Goal: Task Accomplishment & Management: Use online tool/utility

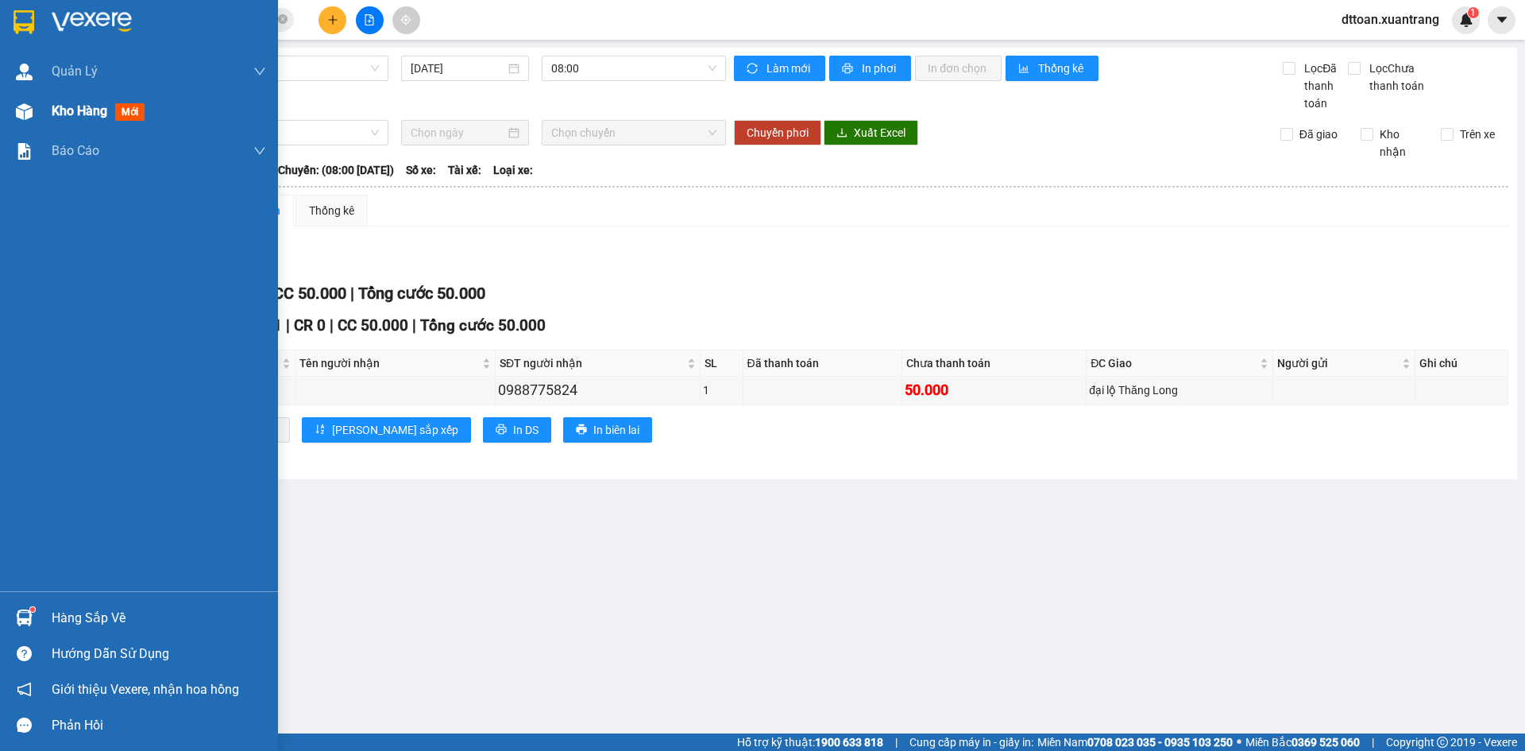
click at [44, 118] on div "Kho hàng mới" at bounding box center [139, 111] width 278 height 40
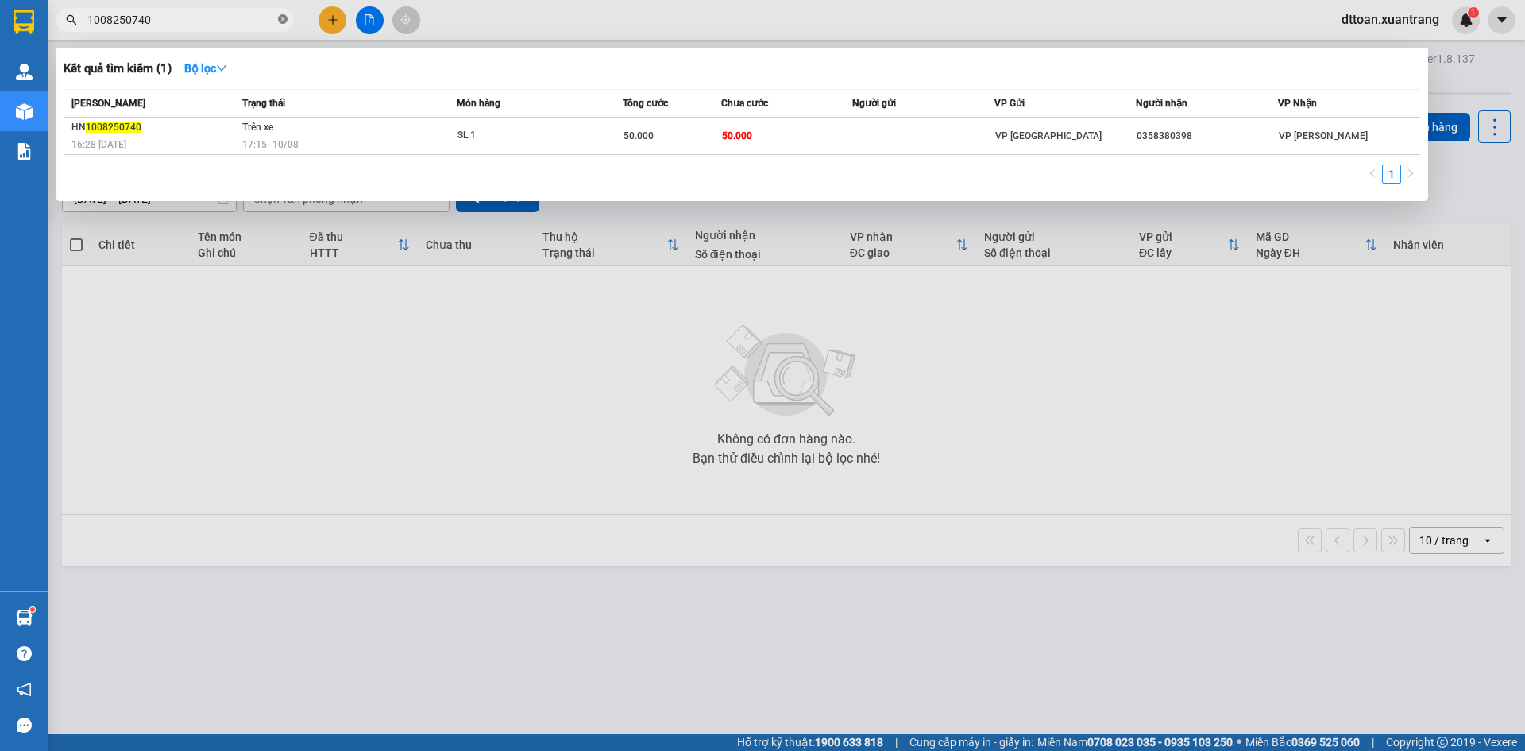
click at [280, 19] on icon "close-circle" at bounding box center [283, 19] width 10 height 10
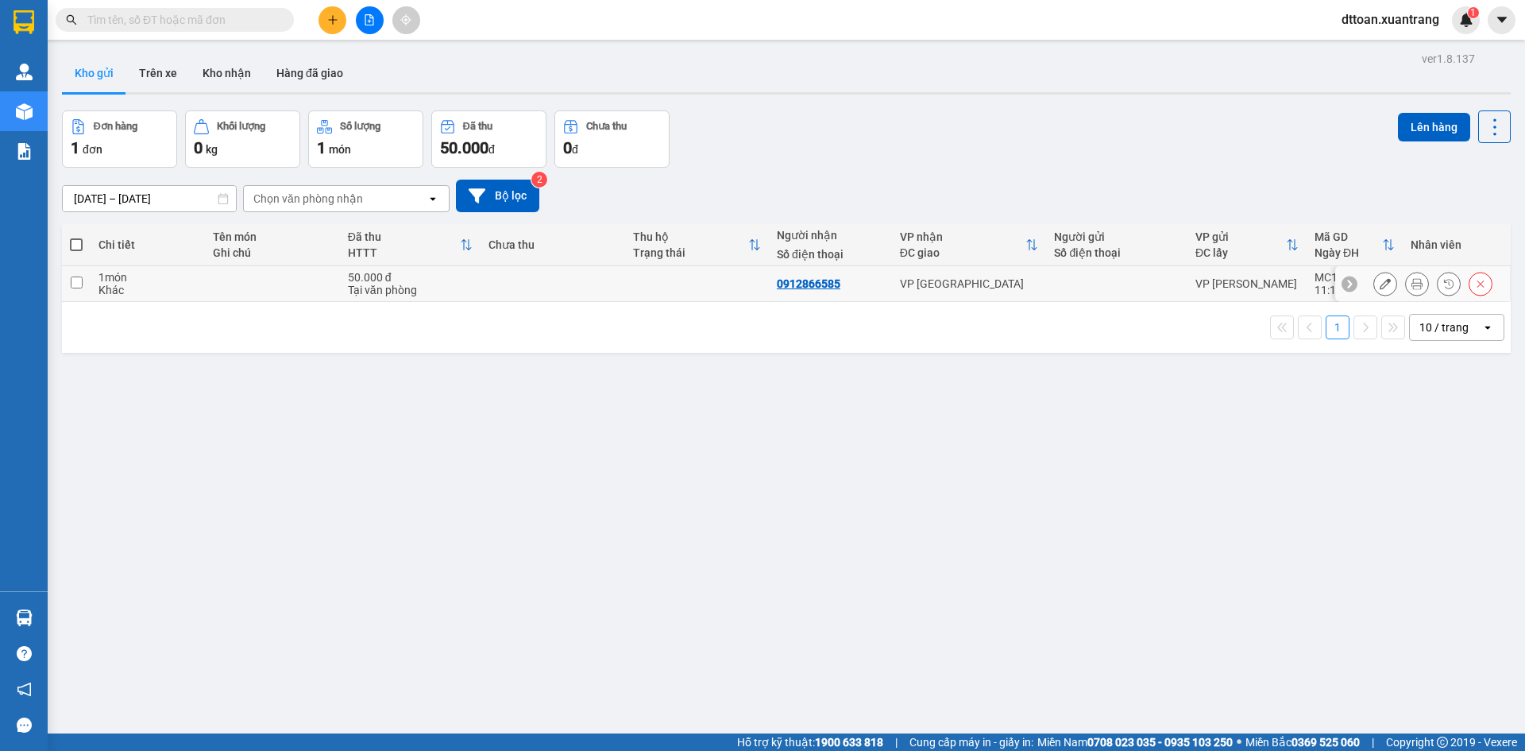
click at [1412, 283] on icon at bounding box center [1417, 283] width 11 height 11
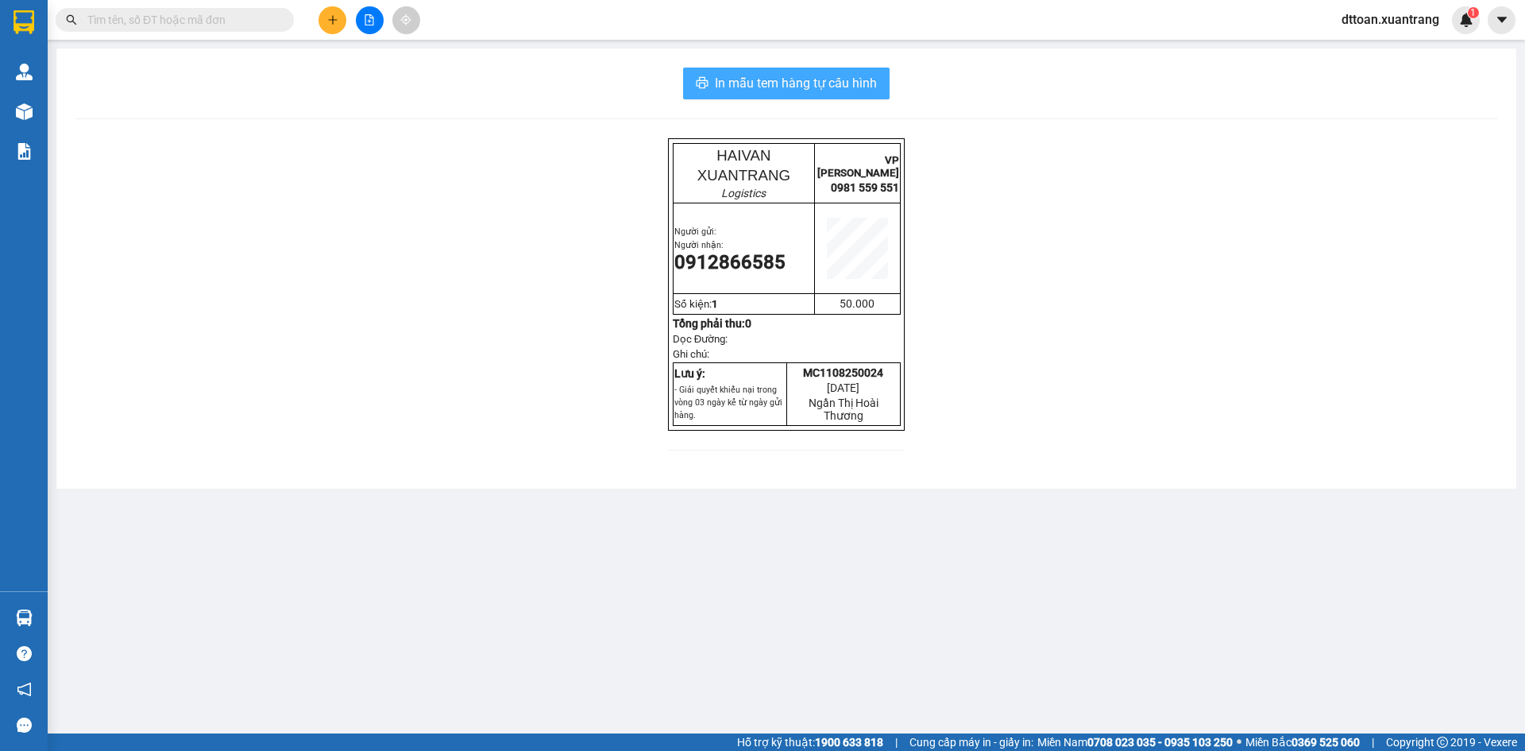
click at [867, 80] on span "In mẫu tem hàng tự cấu hình" at bounding box center [796, 83] width 162 height 20
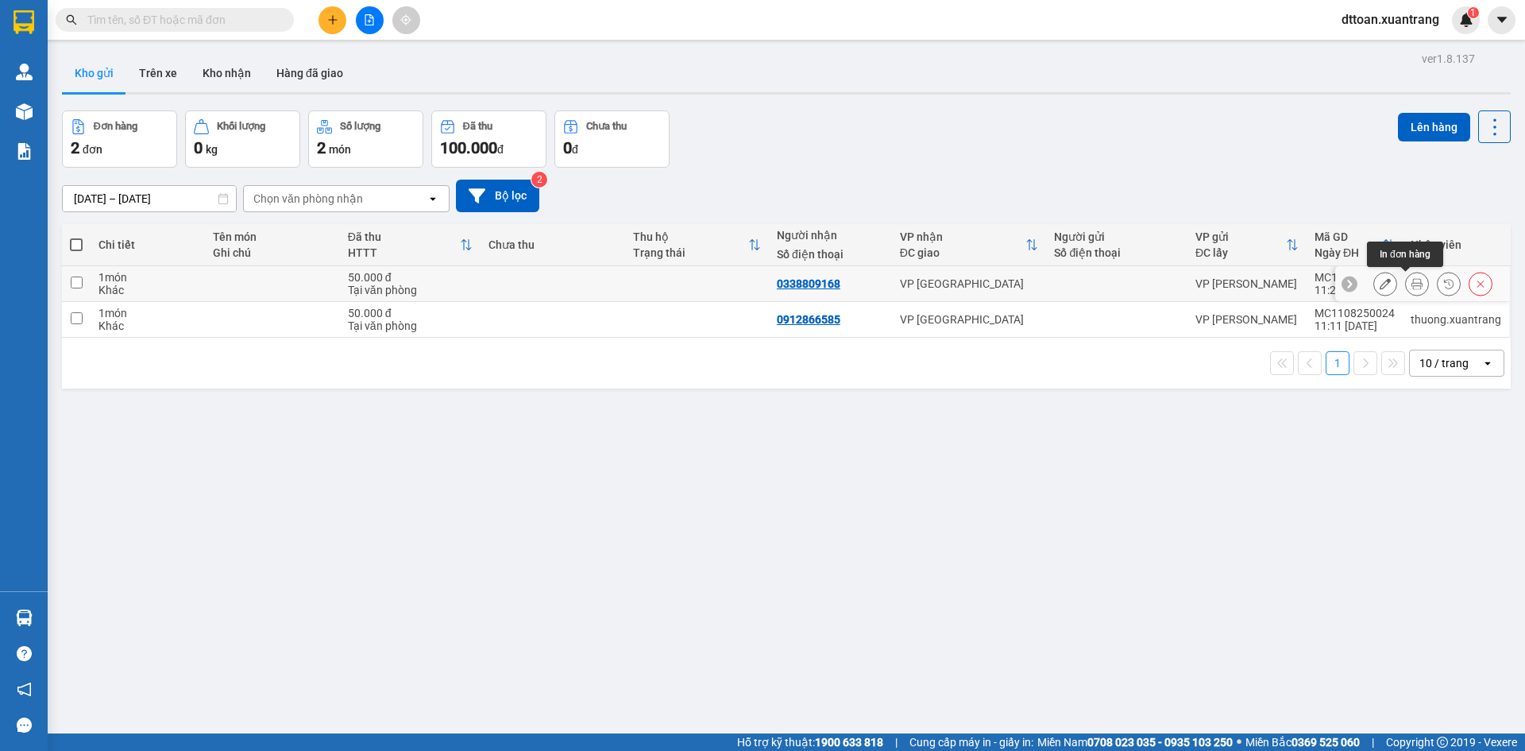
click at [1412, 287] on icon at bounding box center [1417, 283] width 11 height 11
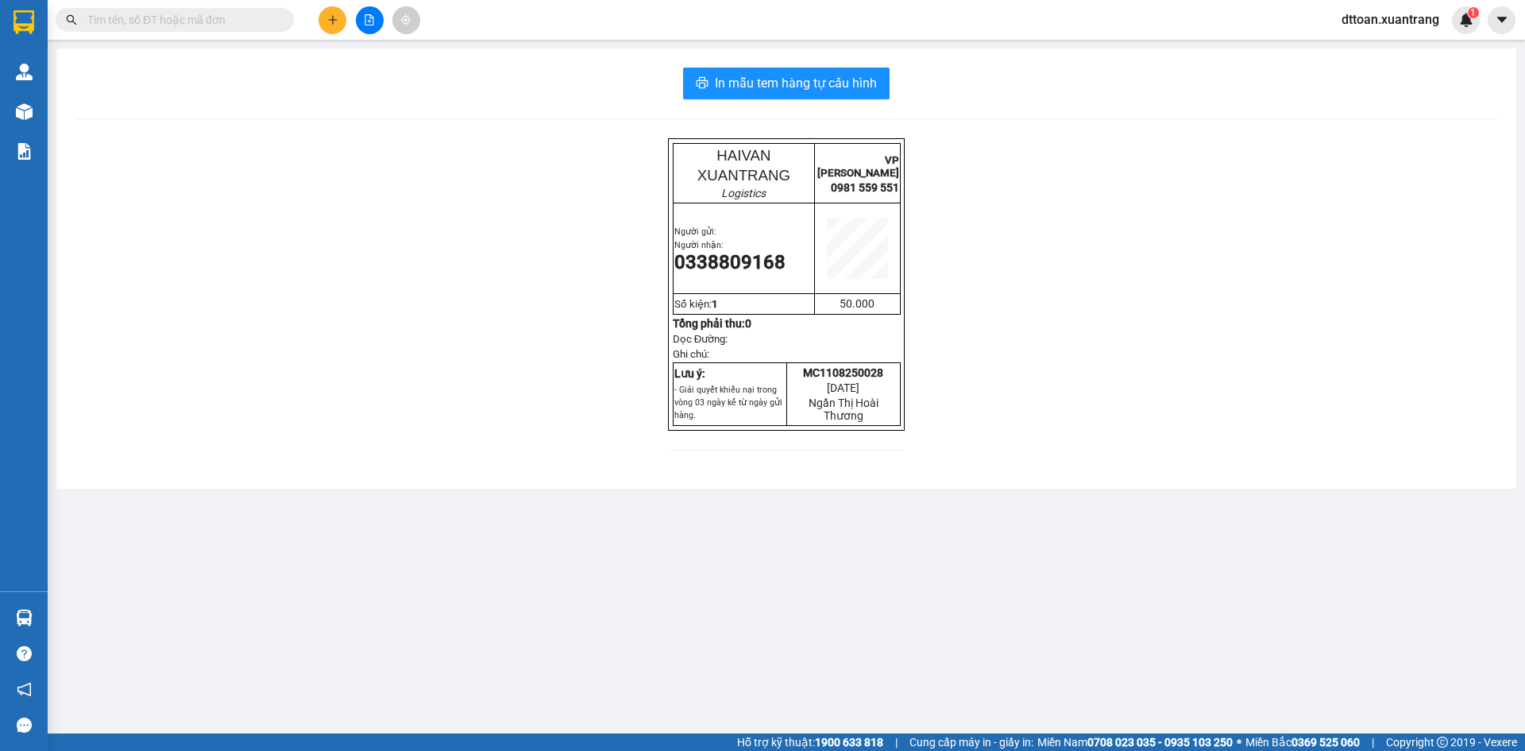
click at [840, 65] on div "In mẫu tem hàng tự cấu hình HAIVAN XUANTRANG Logistics VP MỘC CHÂU 0981 559 551…" at bounding box center [786, 268] width 1460 height 440
click at [835, 85] on span "In mẫu tem hàng tự cấu hình" at bounding box center [796, 83] width 162 height 20
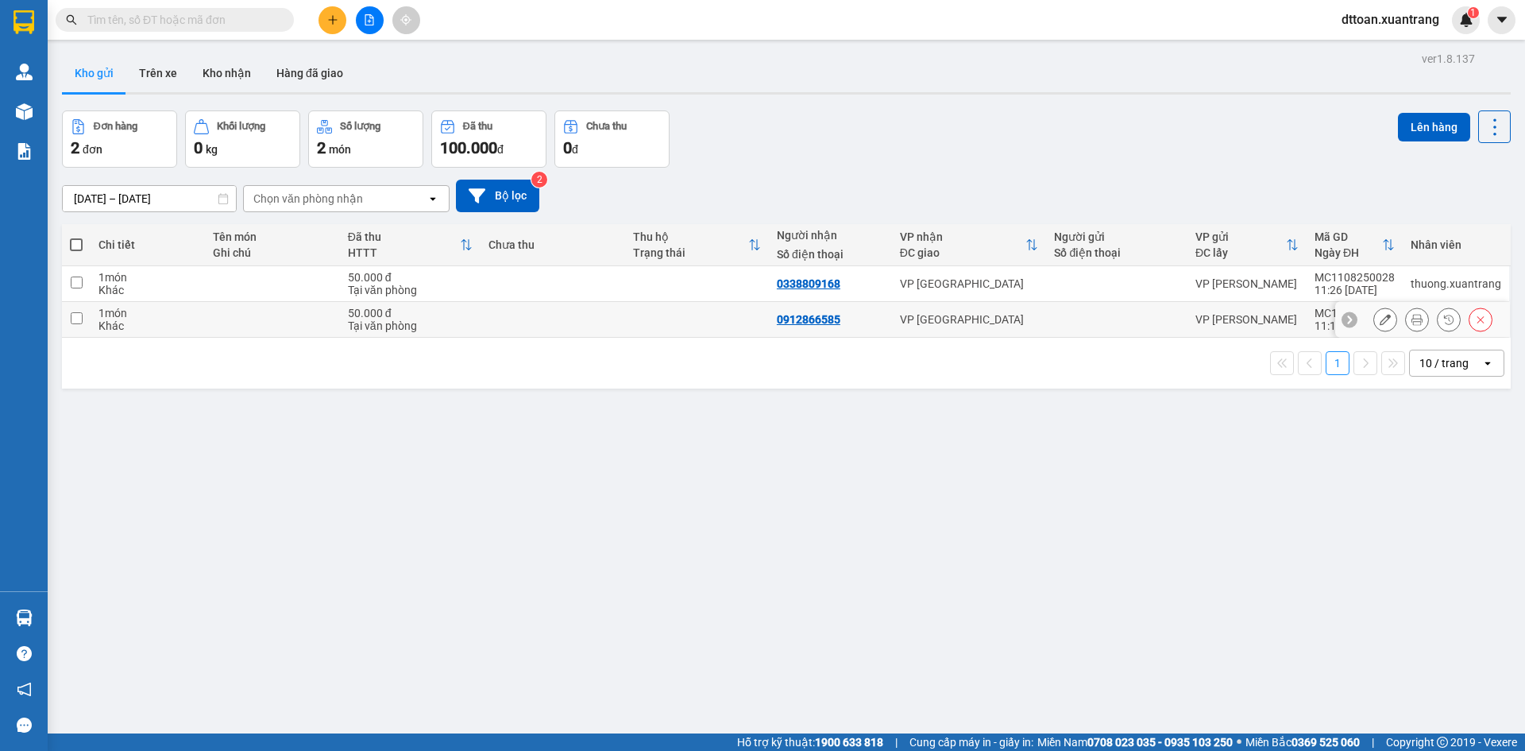
click at [508, 312] on td at bounding box center [553, 320] width 144 height 36
checkbox input "true"
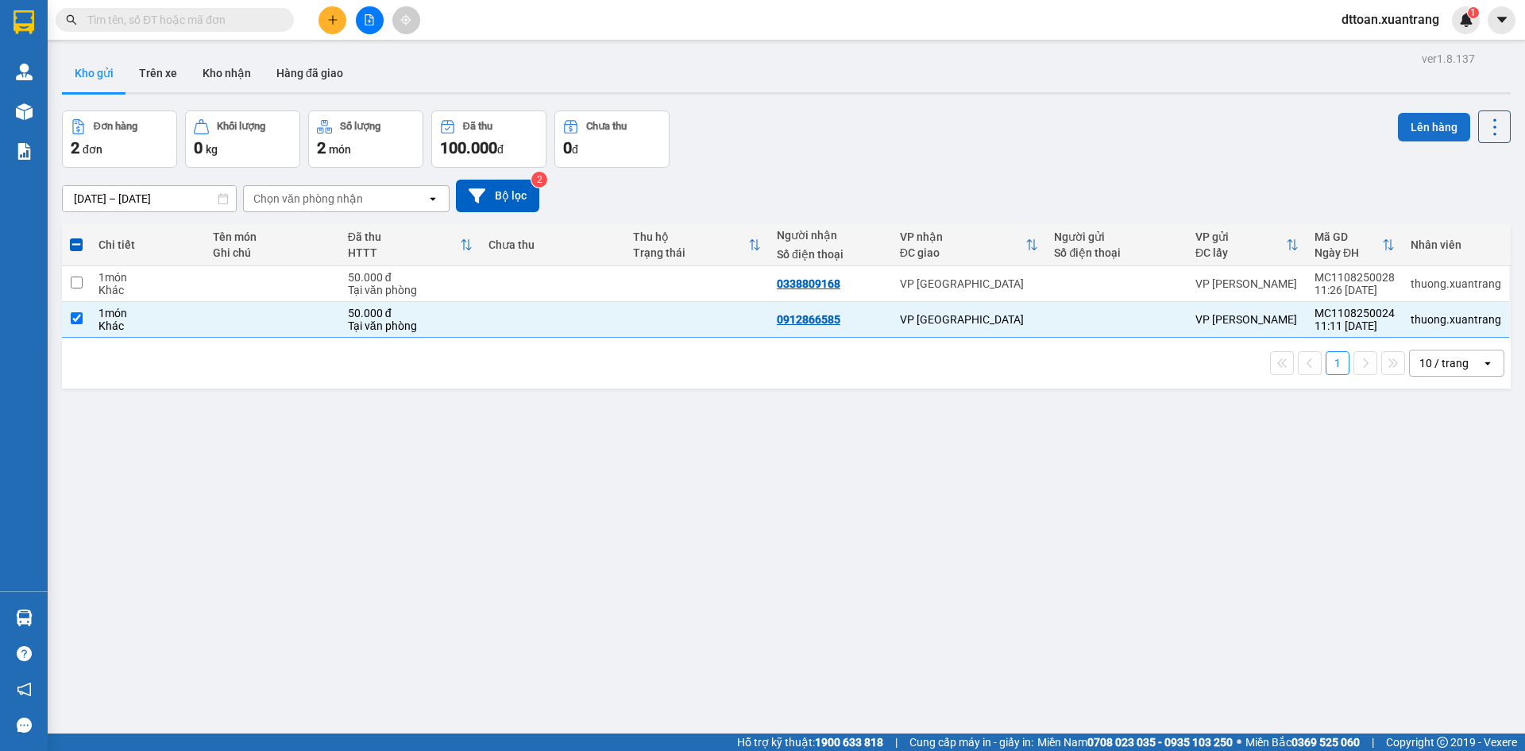
click at [1427, 128] on button "Lên hàng" at bounding box center [1434, 127] width 72 height 29
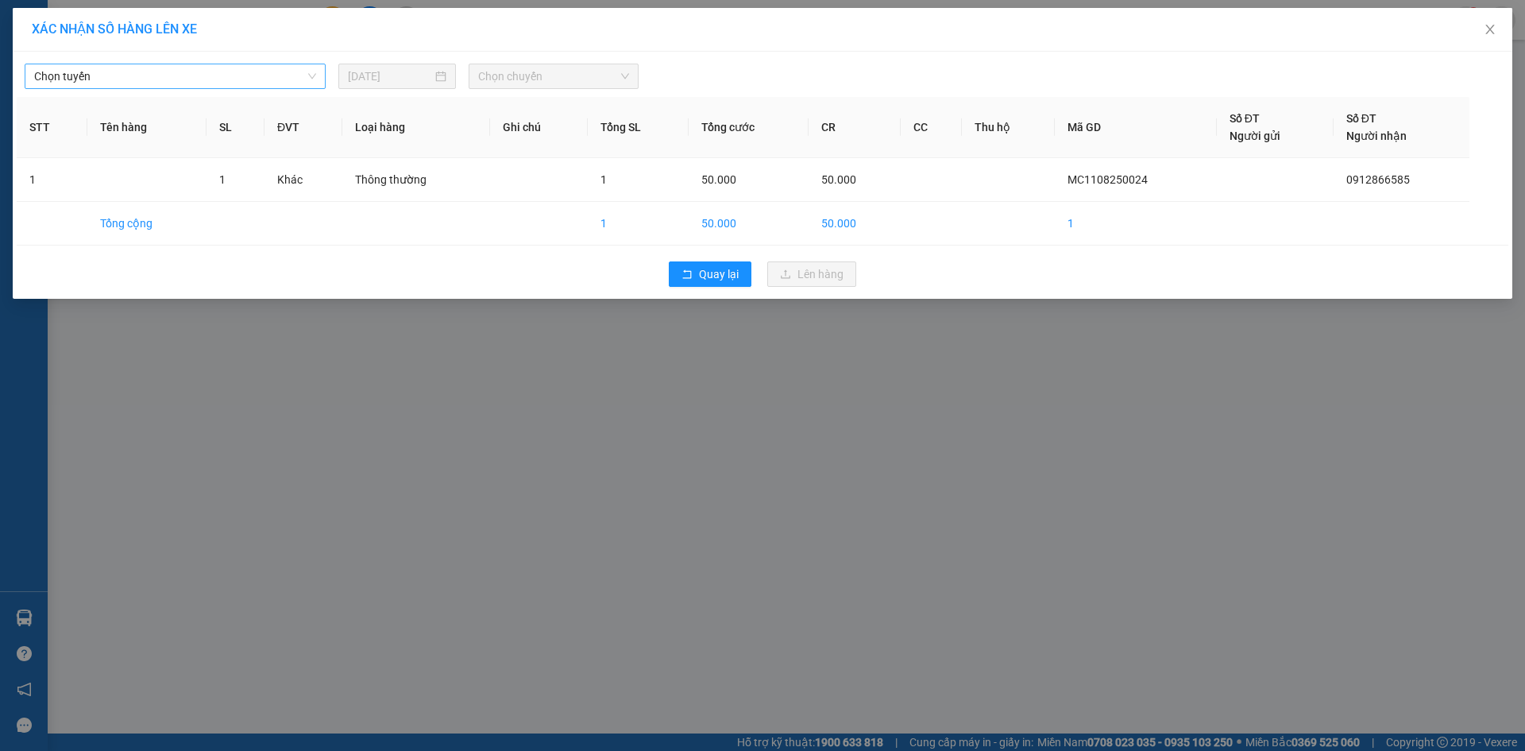
click at [168, 74] on span "Chọn tuyến" at bounding box center [175, 76] width 282 height 24
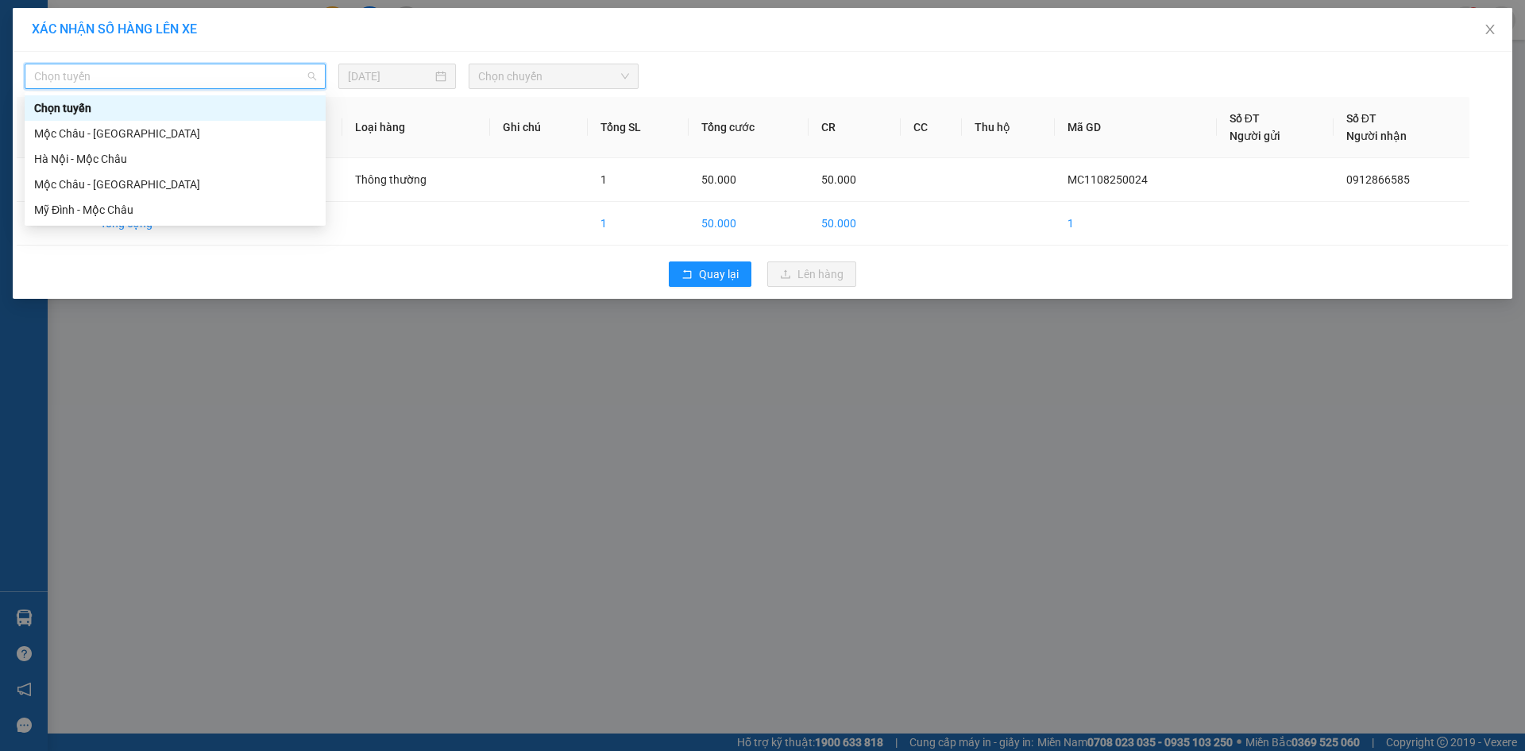
click at [123, 132] on div "Mộc Châu - Hà Nội" at bounding box center [175, 133] width 282 height 17
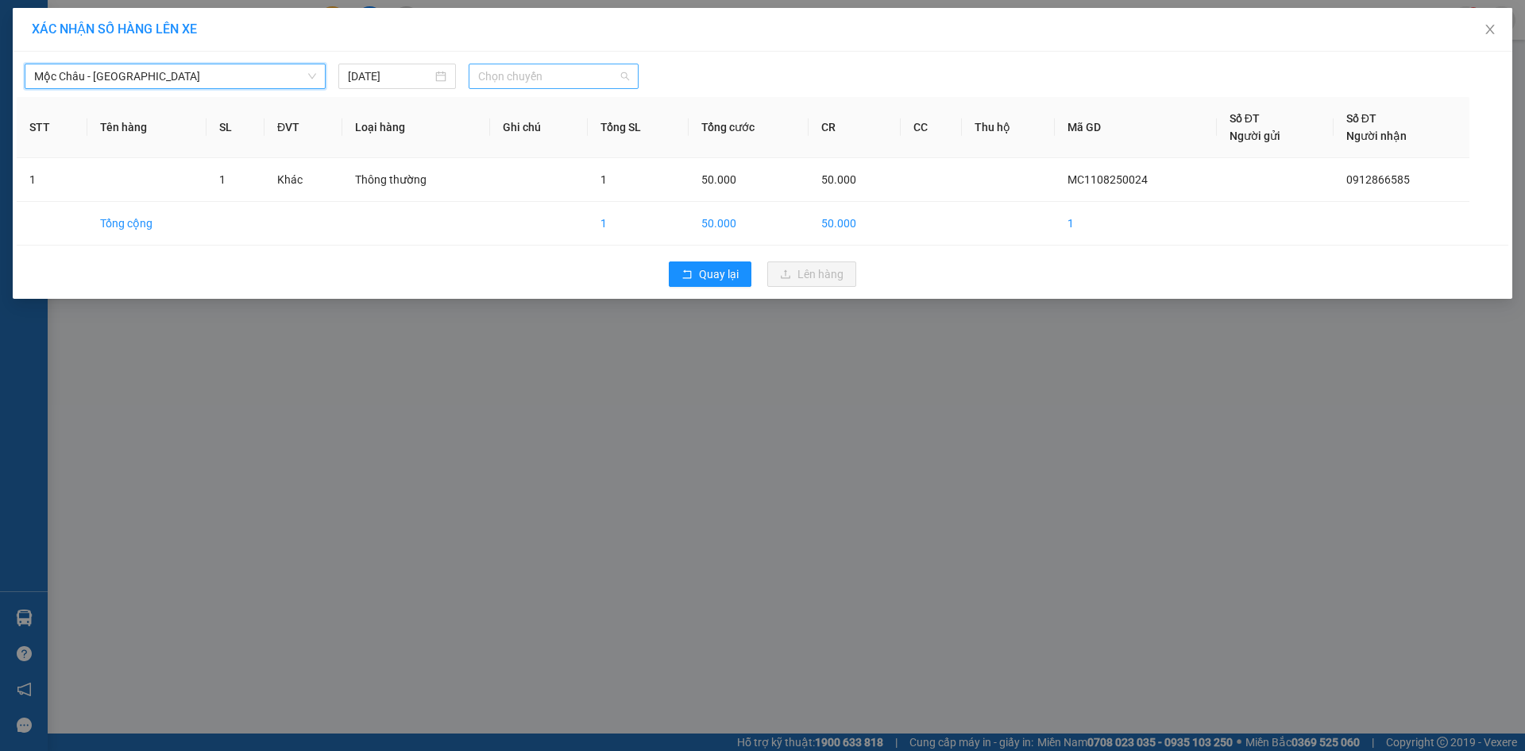
click at [516, 79] on span "Chọn chuyến" at bounding box center [553, 76] width 151 height 24
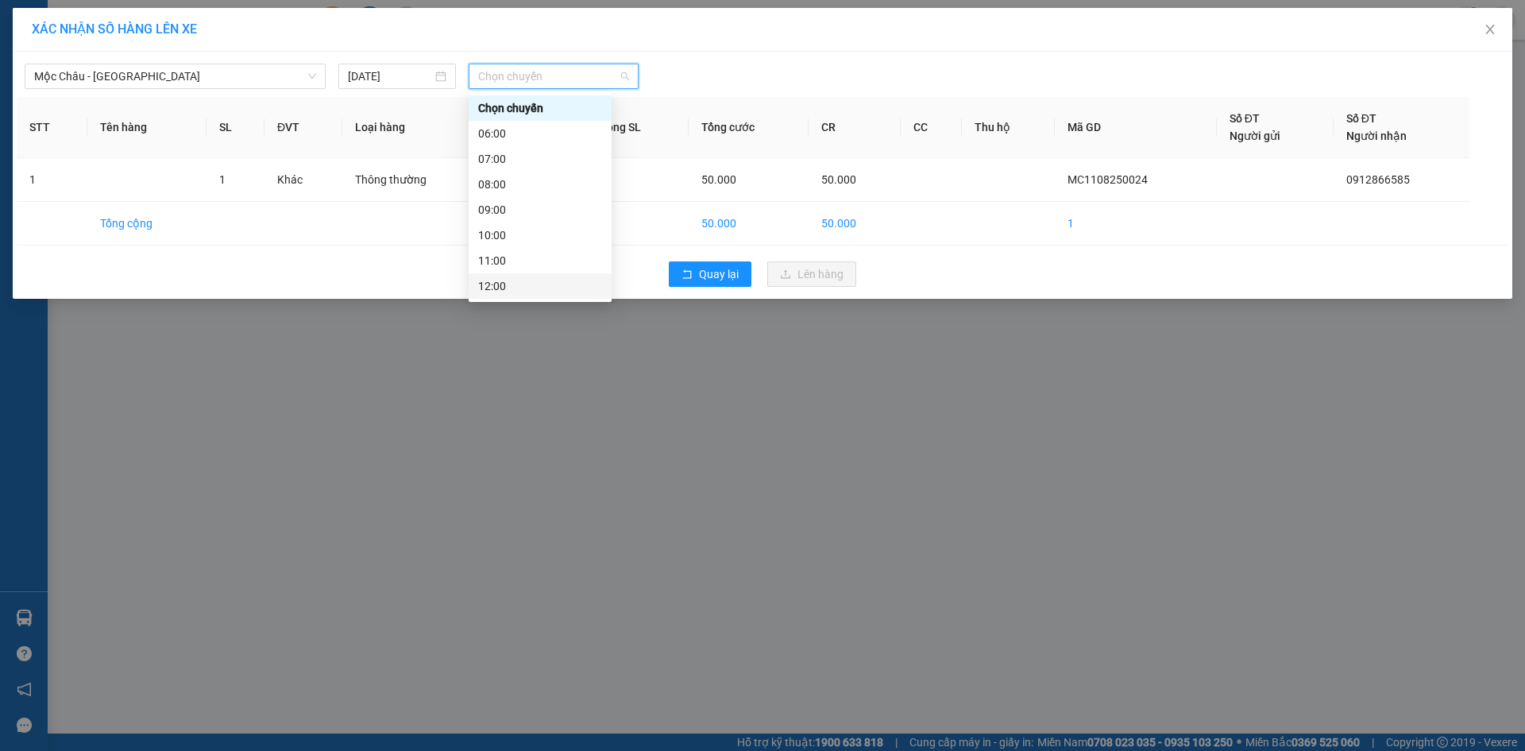
click at [548, 281] on div "12:00" at bounding box center [540, 285] width 124 height 17
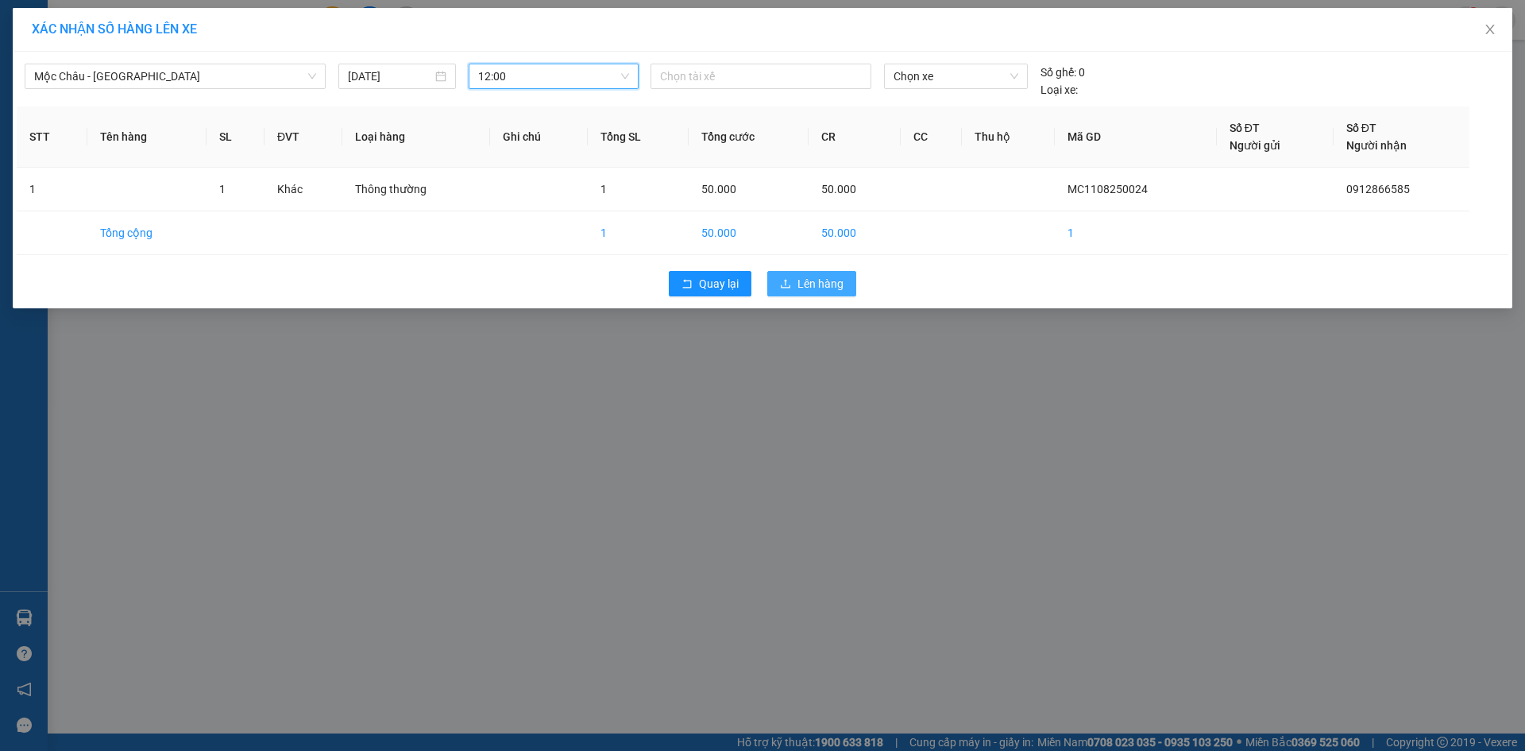
click at [790, 280] on icon "upload" at bounding box center [785, 283] width 11 height 11
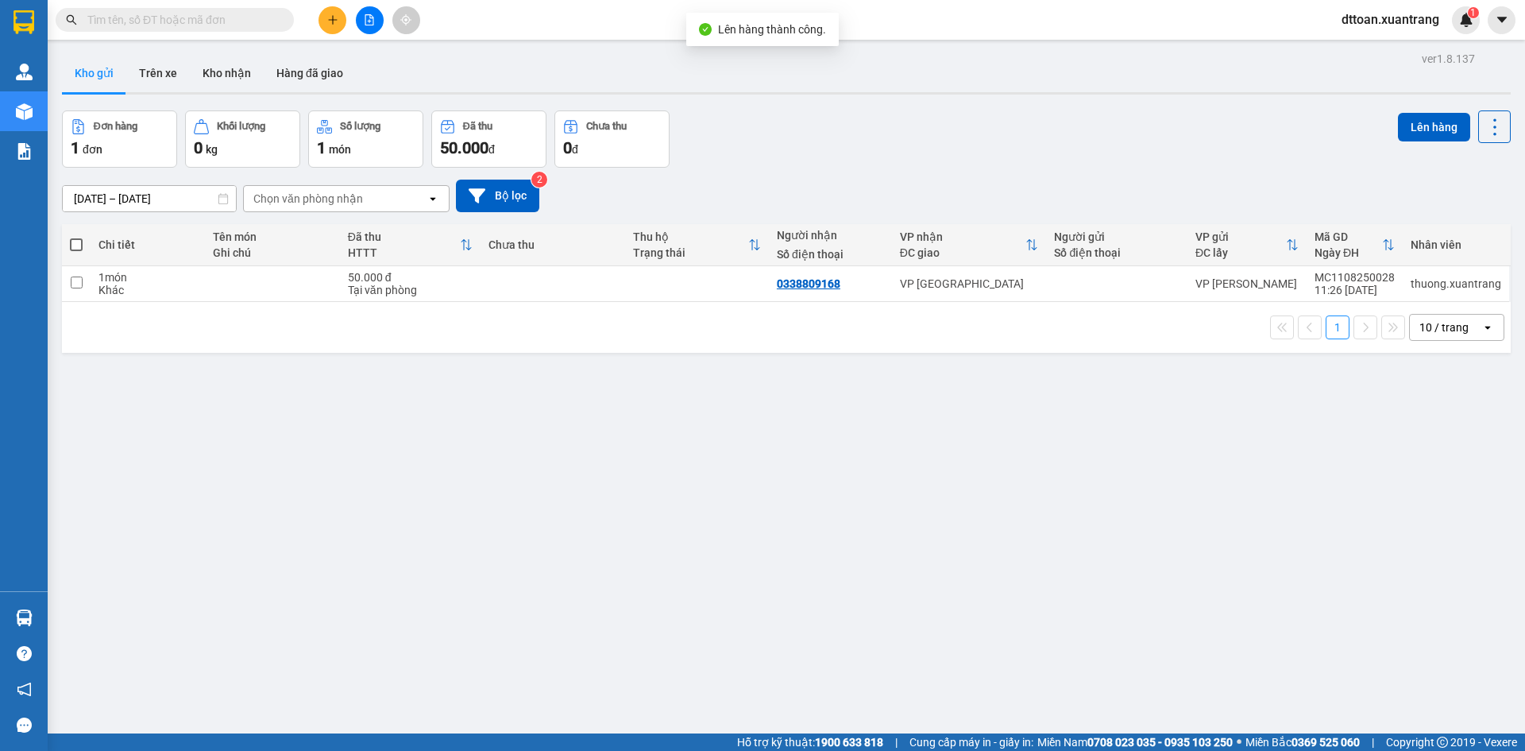
click at [1399, 10] on span "dttoan.xuantrang" at bounding box center [1390, 20] width 123 height 20
click at [1387, 53] on span "Đăng xuất" at bounding box center [1397, 49] width 91 height 17
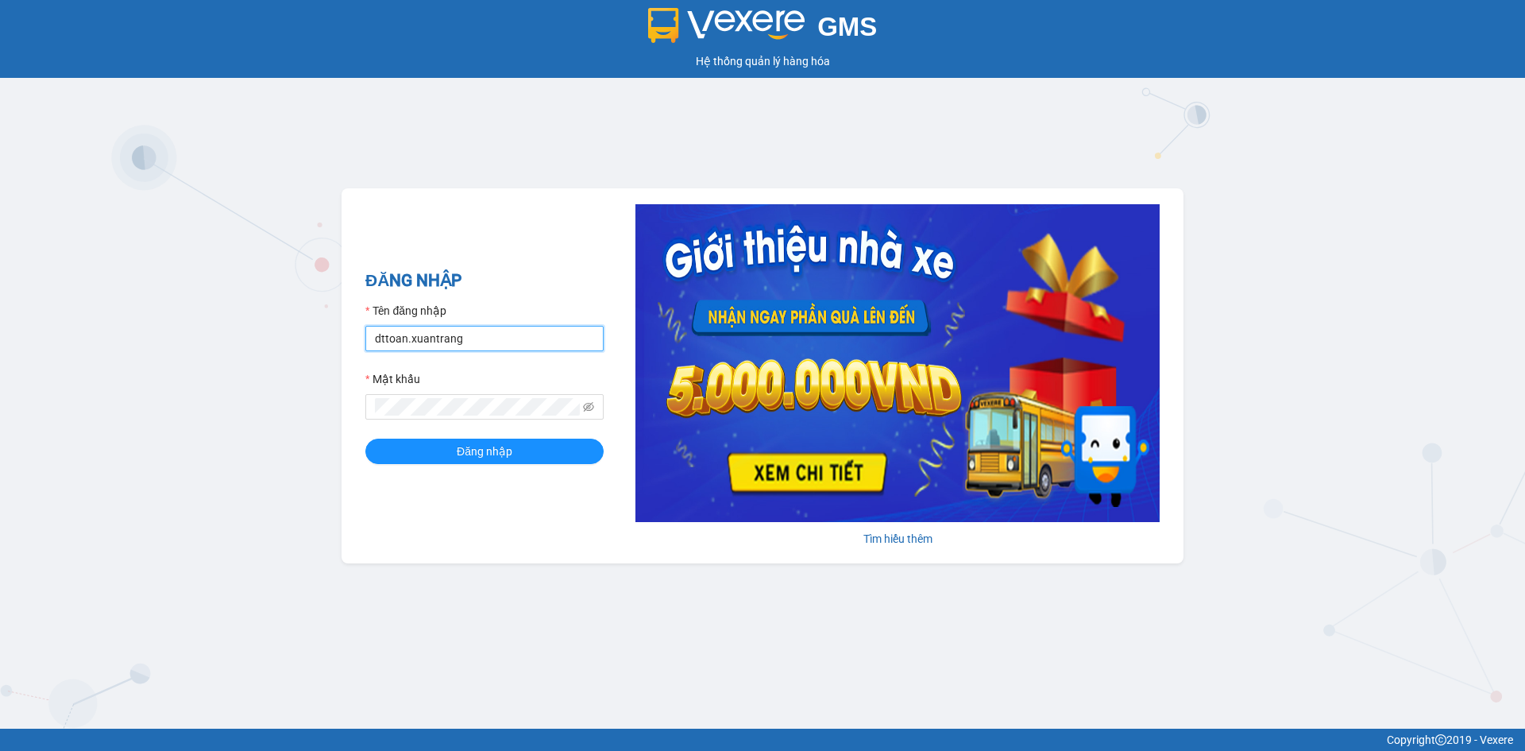
drag, startPoint x: 488, startPoint y: 334, endPoint x: 79, endPoint y: 341, distance: 408.3
click at [79, 341] on div "GMS Hệ thống quản lý hàng hóa ĐĂNG NHẬP Tên đăng nhập dttoan.xuantrang Mật khẩu…" at bounding box center [762, 364] width 1525 height 728
type input "thuong.xuantrang"
click at [137, 404] on div "GMS Hệ thống quản lý hàng hóa ĐĂNG NHẬP Tên đăng nhập thuong.xuantrang Mật khẩu…" at bounding box center [762, 364] width 1525 height 728
click at [365, 438] on button "Đăng nhập" at bounding box center [484, 450] width 238 height 25
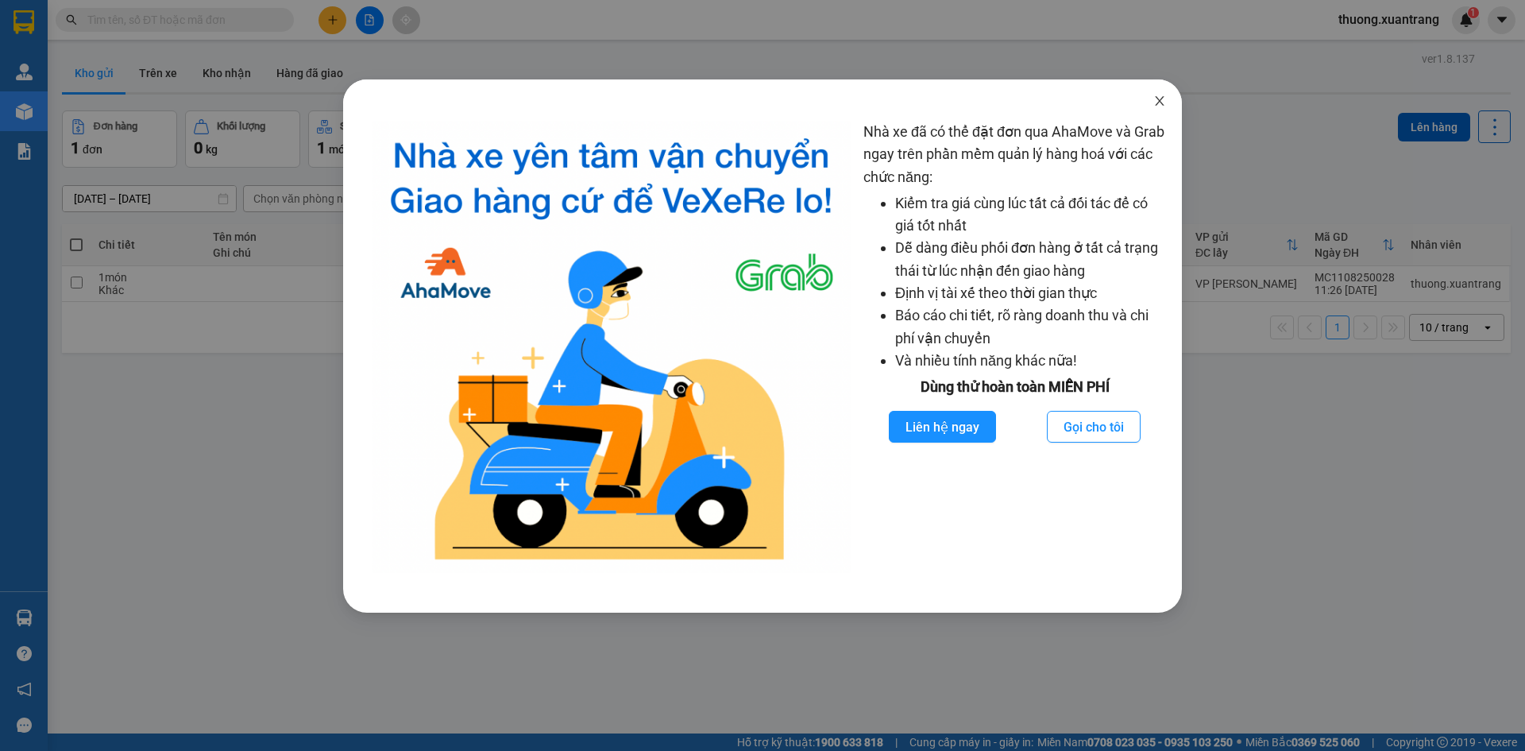
click at [1161, 101] on icon "close" at bounding box center [1159, 101] width 13 height 13
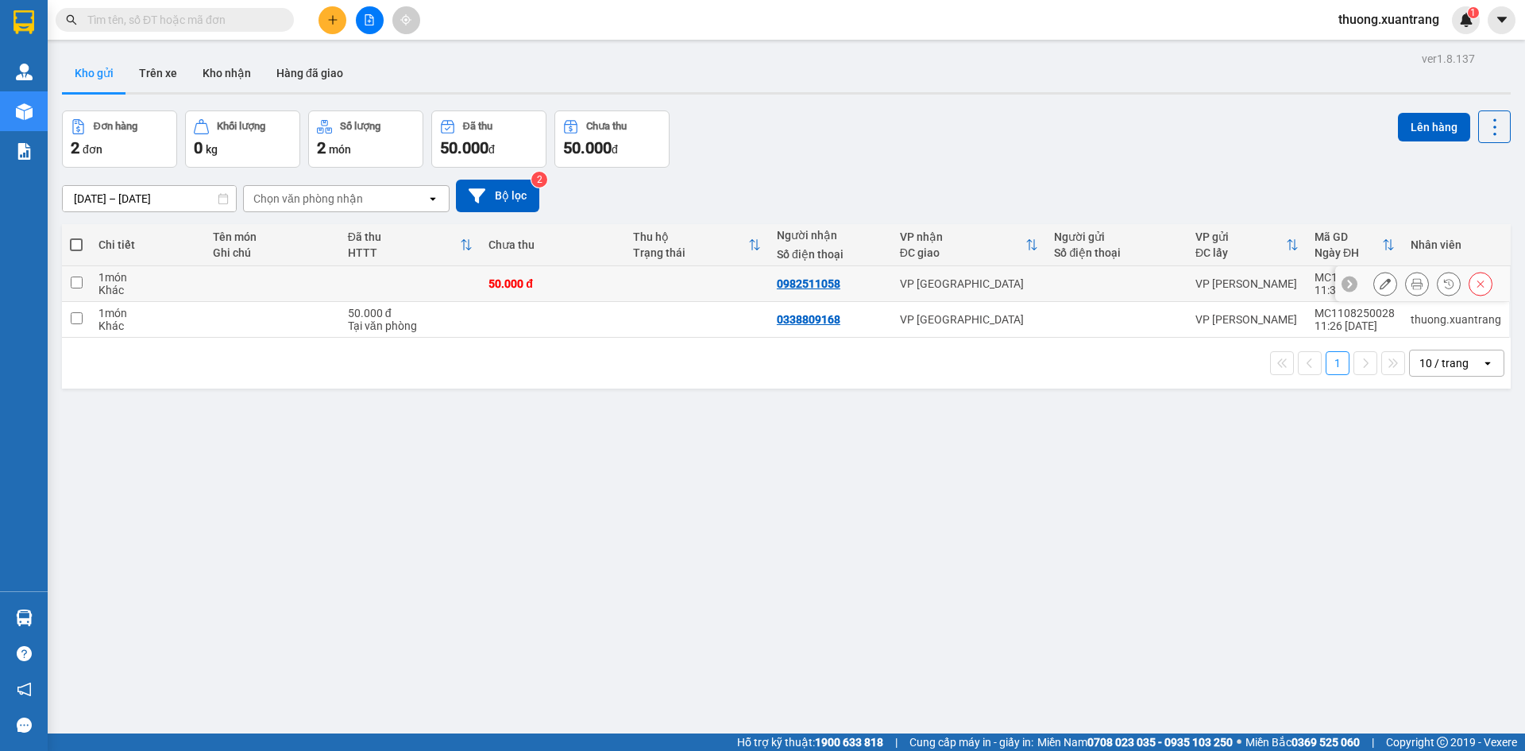
click at [1406, 282] on button at bounding box center [1417, 284] width 22 height 28
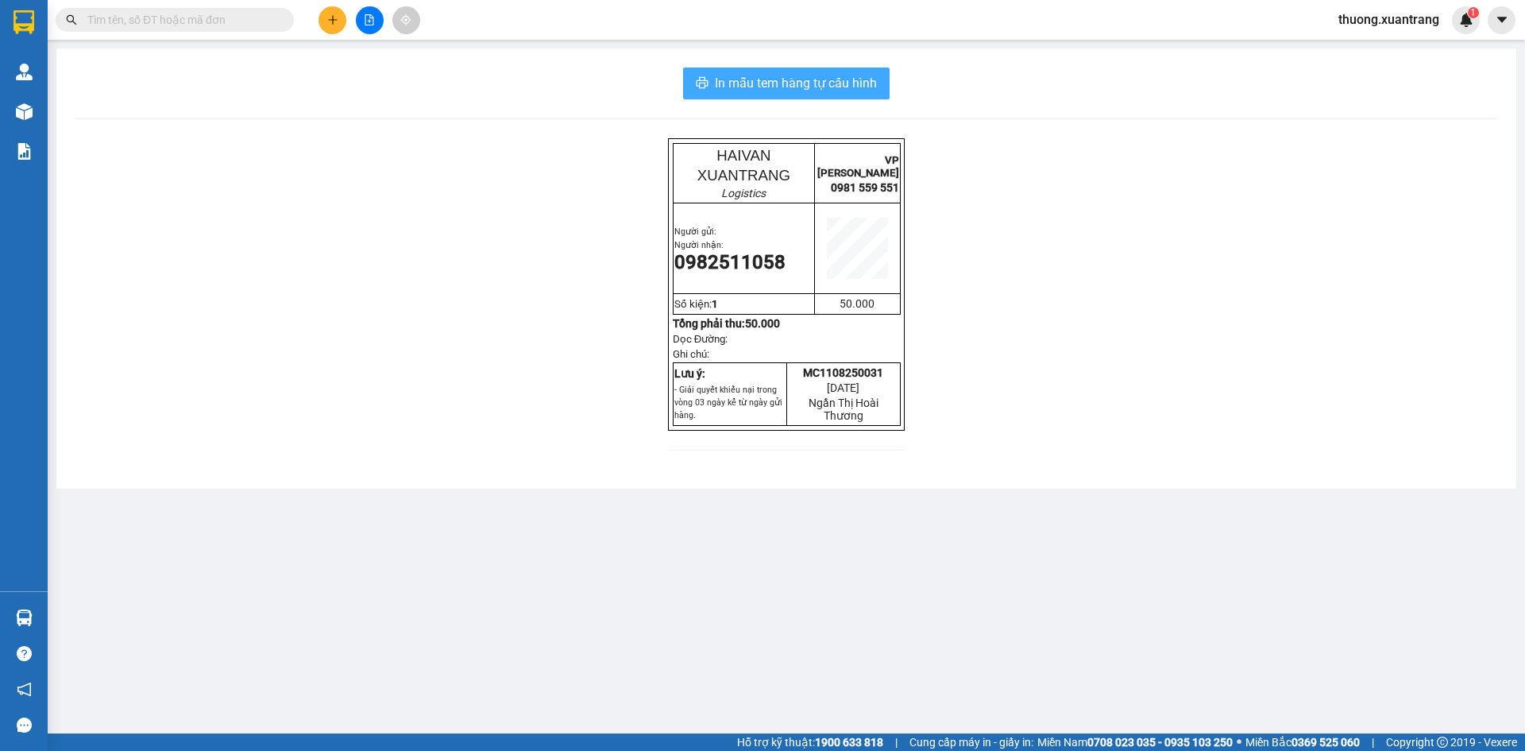
click at [877, 76] on span "In mẫu tem hàng tự cấu hình" at bounding box center [796, 83] width 162 height 20
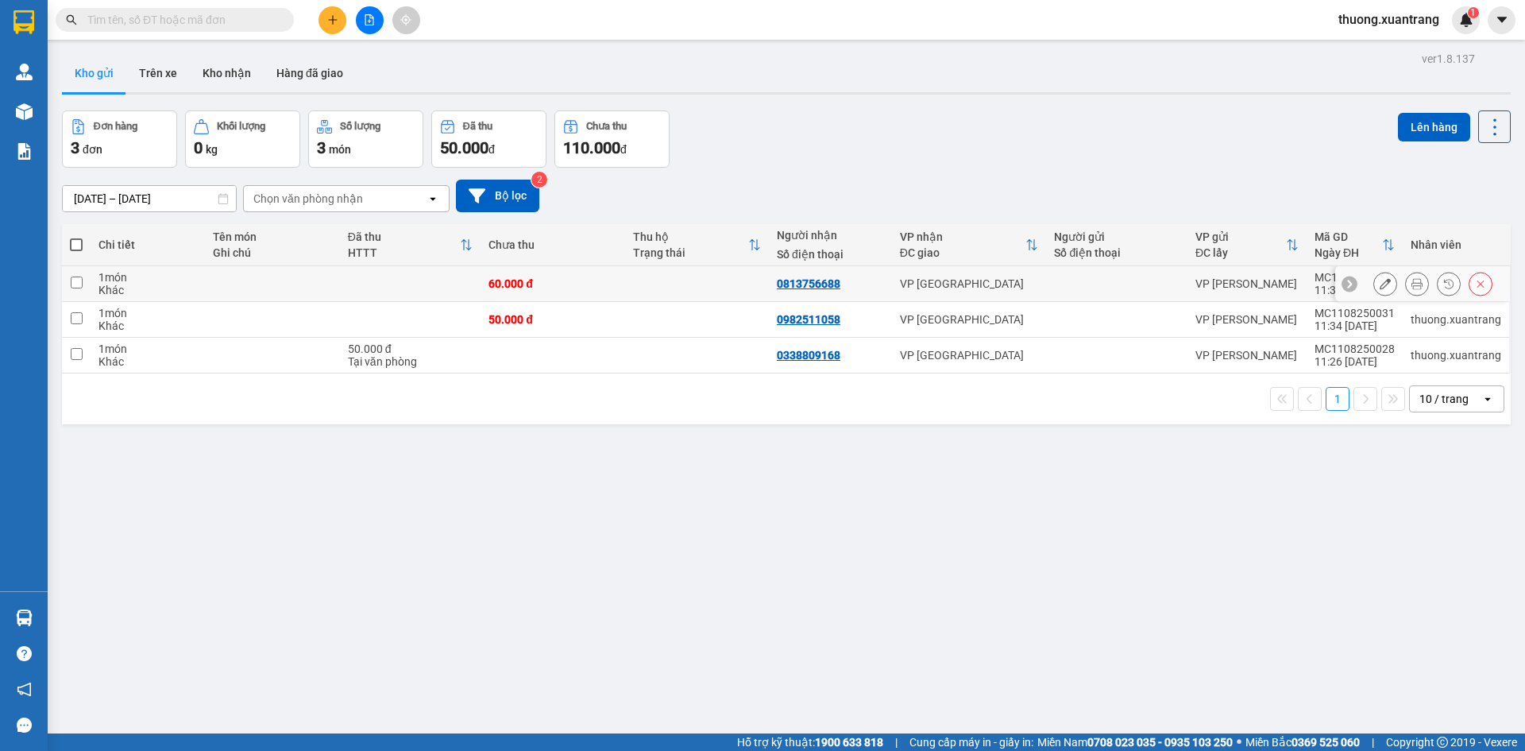
click at [1412, 278] on icon at bounding box center [1417, 283] width 11 height 11
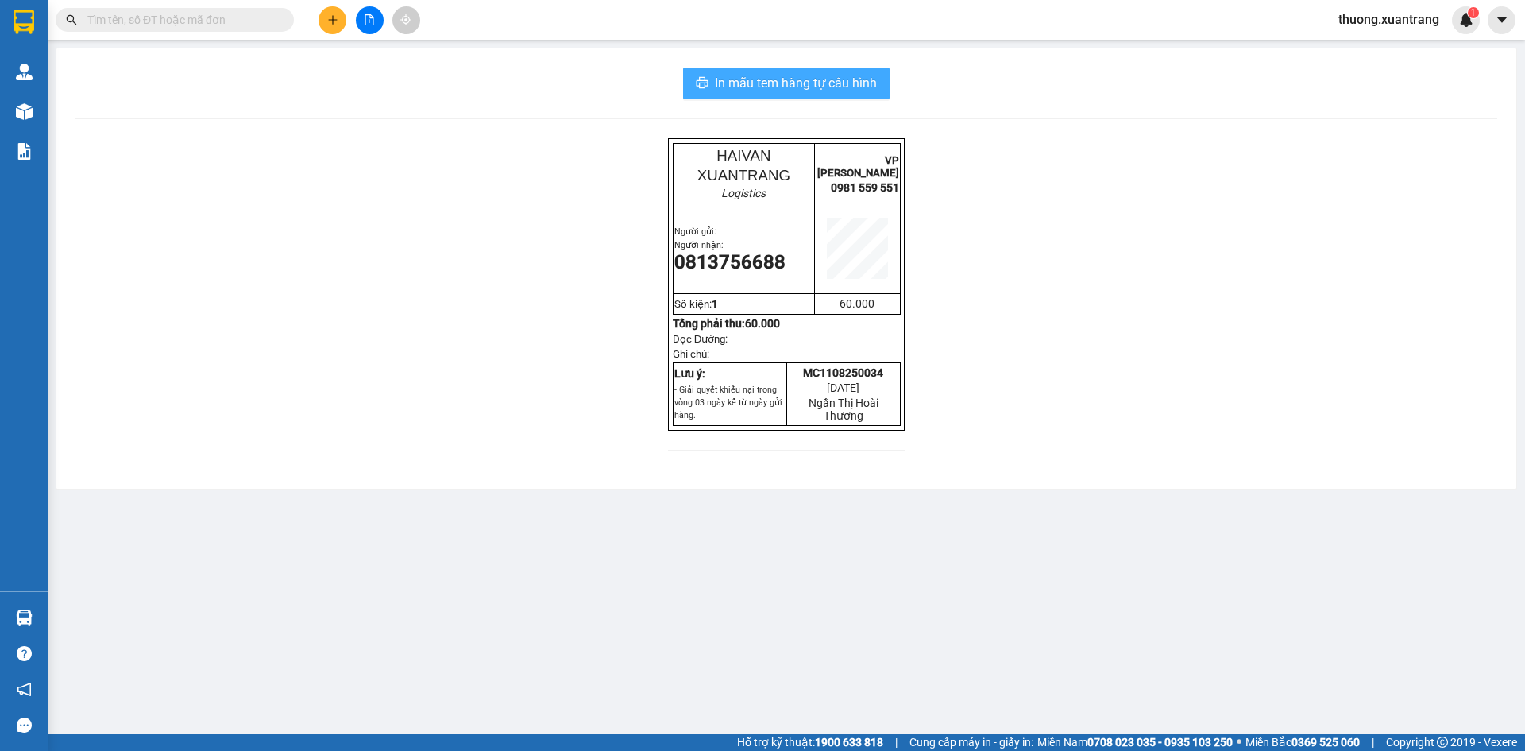
drag, startPoint x: 846, startPoint y: 75, endPoint x: 852, endPoint y: 59, distance: 16.8
click at [846, 75] on span "In mẫu tem hàng tự cấu hình" at bounding box center [796, 83] width 162 height 20
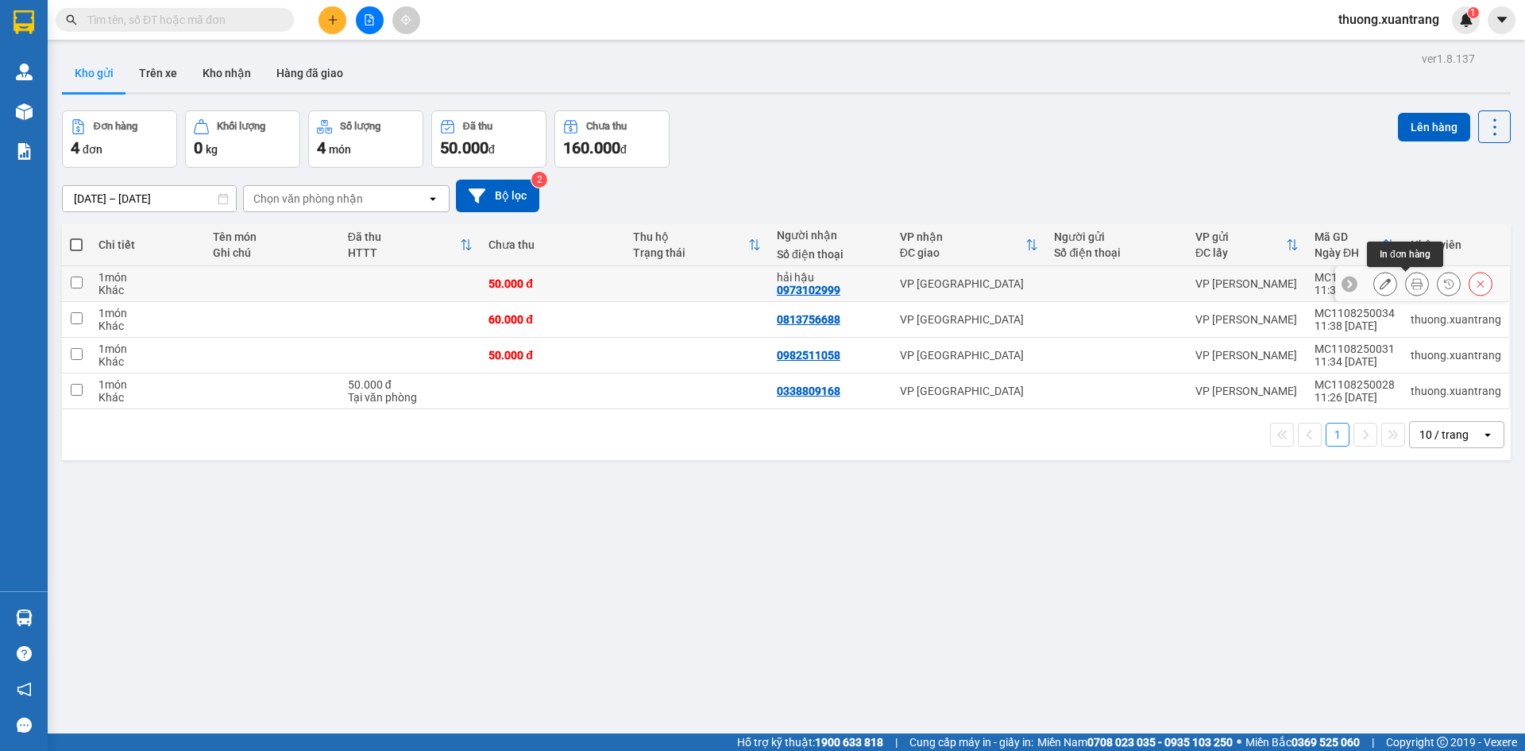
click at [1412, 282] on icon at bounding box center [1417, 283] width 11 height 11
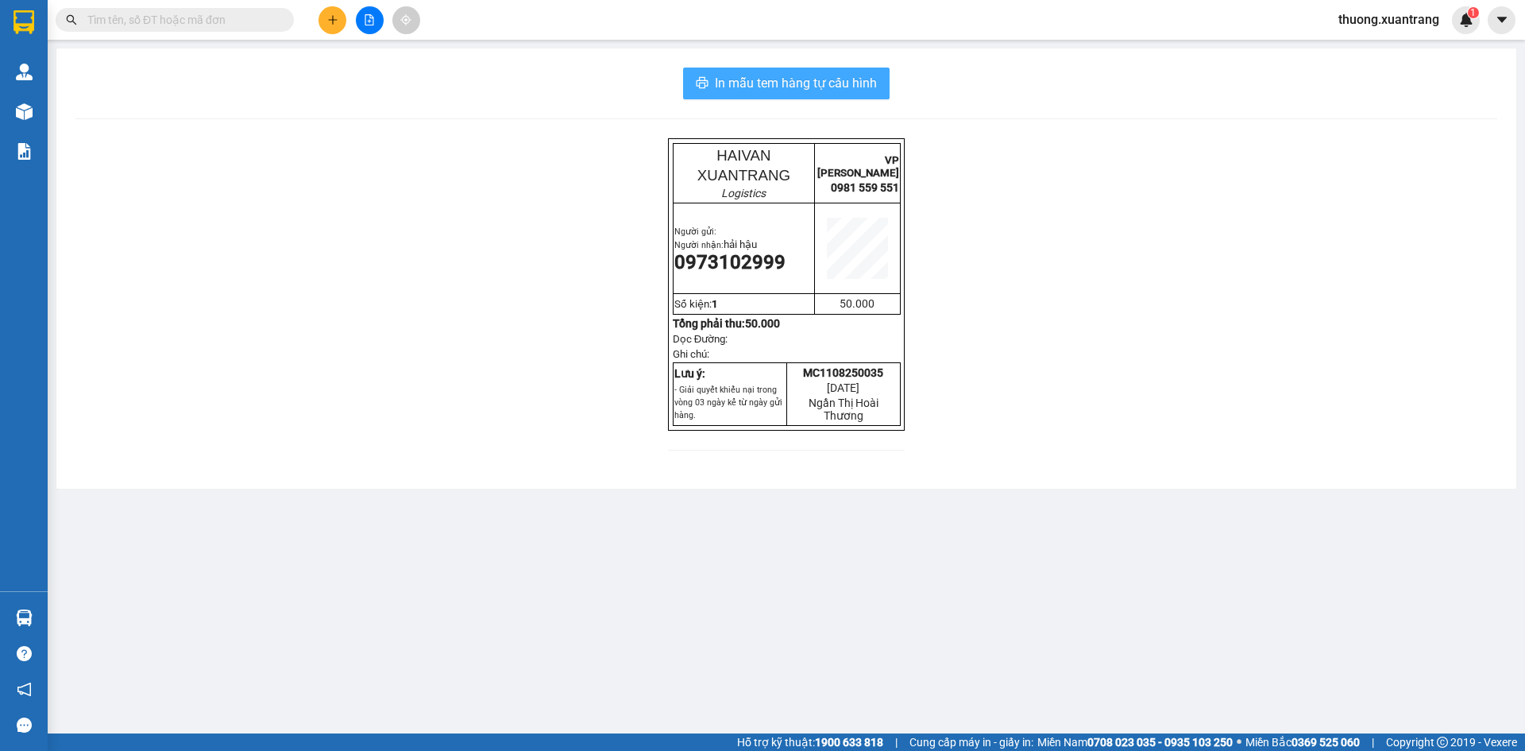
click at [807, 86] on span "In mẫu tem hàng tự cấu hình" at bounding box center [796, 83] width 162 height 20
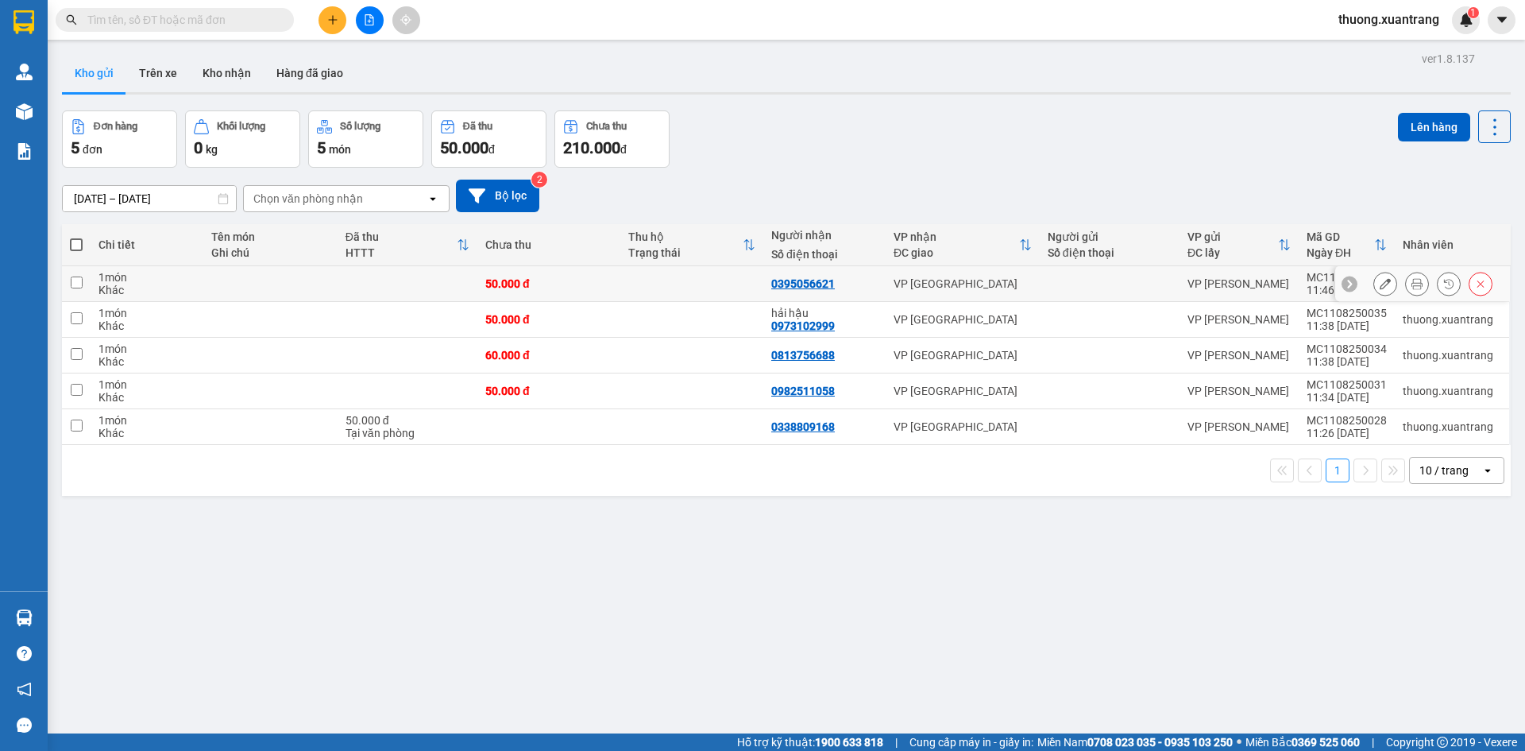
click at [1411, 279] on button at bounding box center [1417, 284] width 22 height 28
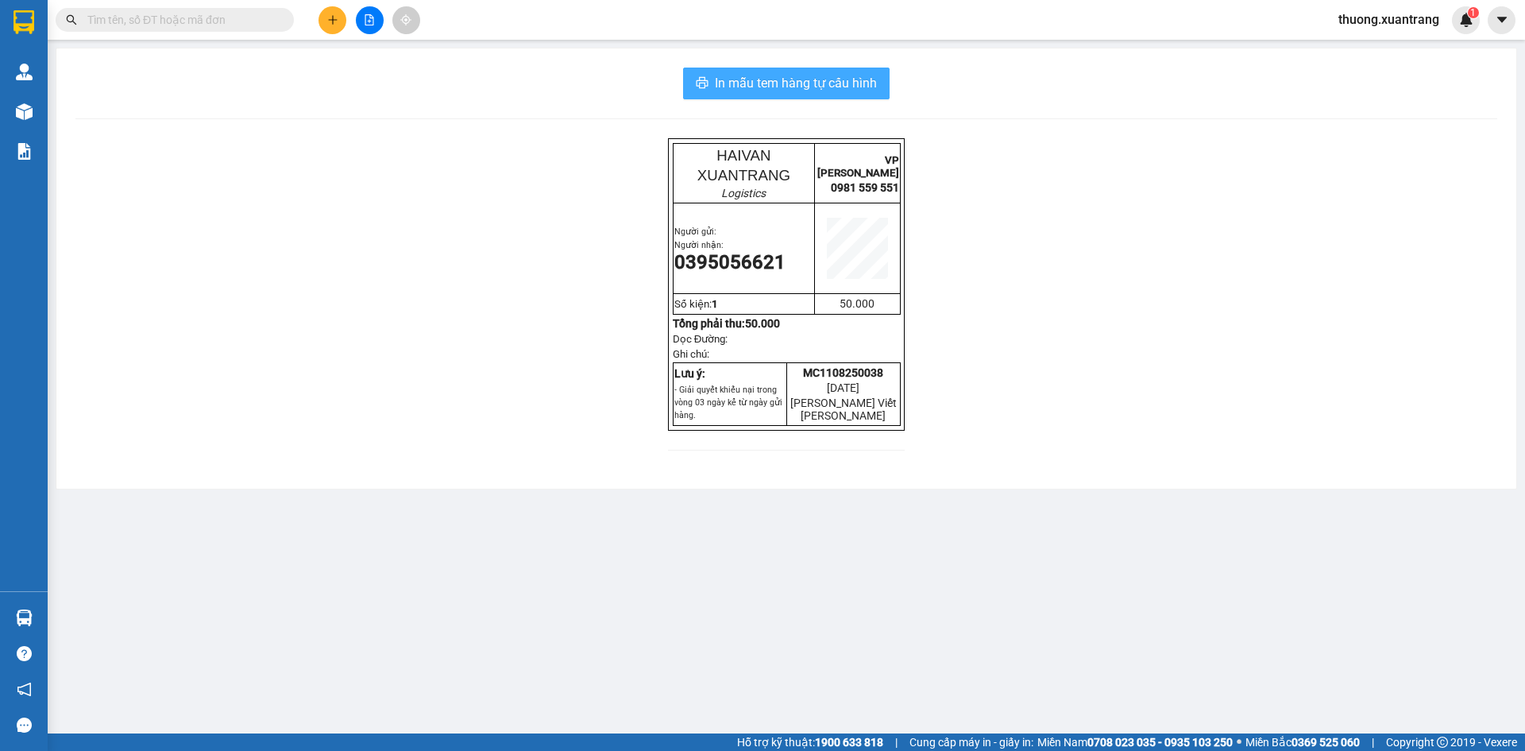
click at [848, 83] on span "In mẫu tem hàng tự cấu hình" at bounding box center [796, 83] width 162 height 20
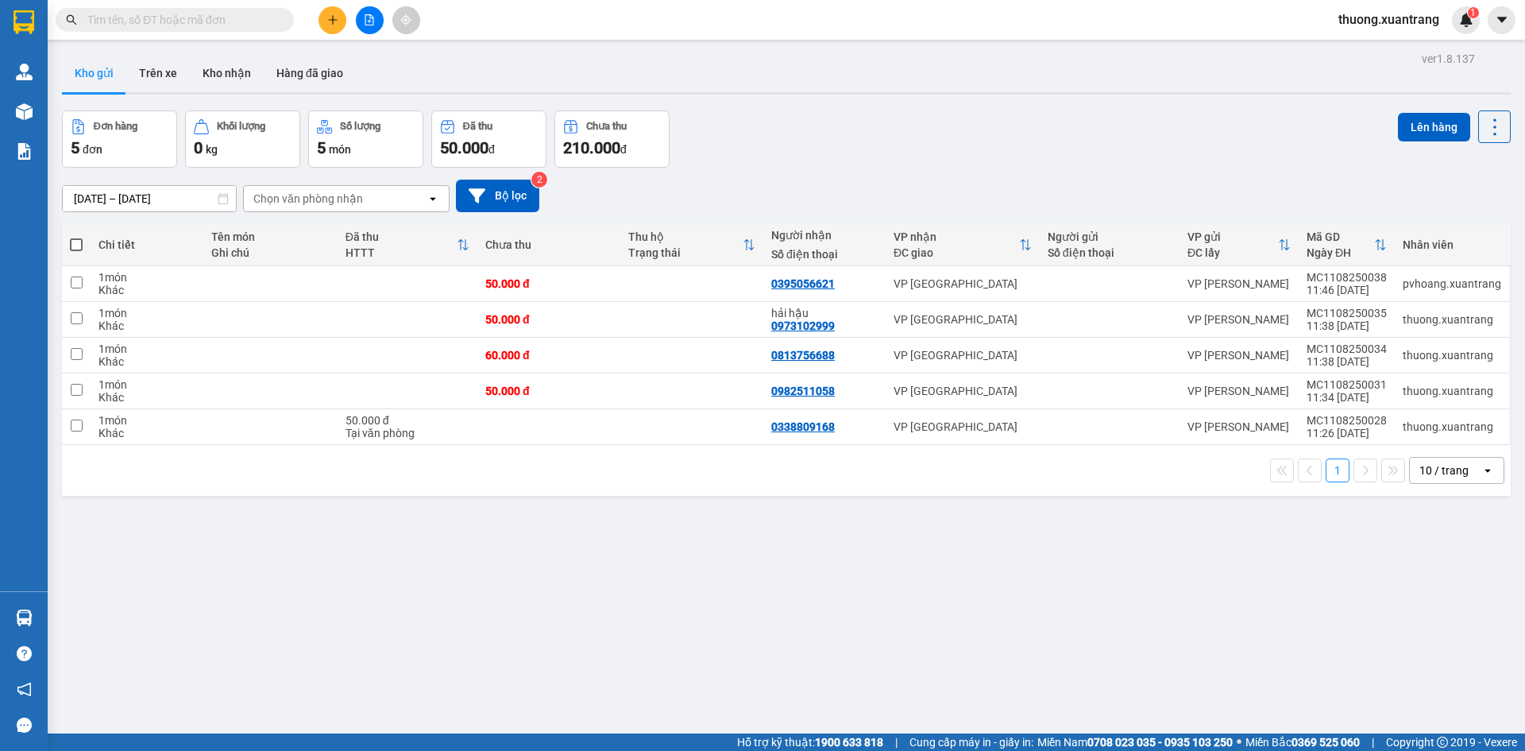
click at [75, 237] on label at bounding box center [76, 245] width 13 height 16
click at [76, 237] on input "checkbox" at bounding box center [76, 237] width 0 height 0
checkbox input "true"
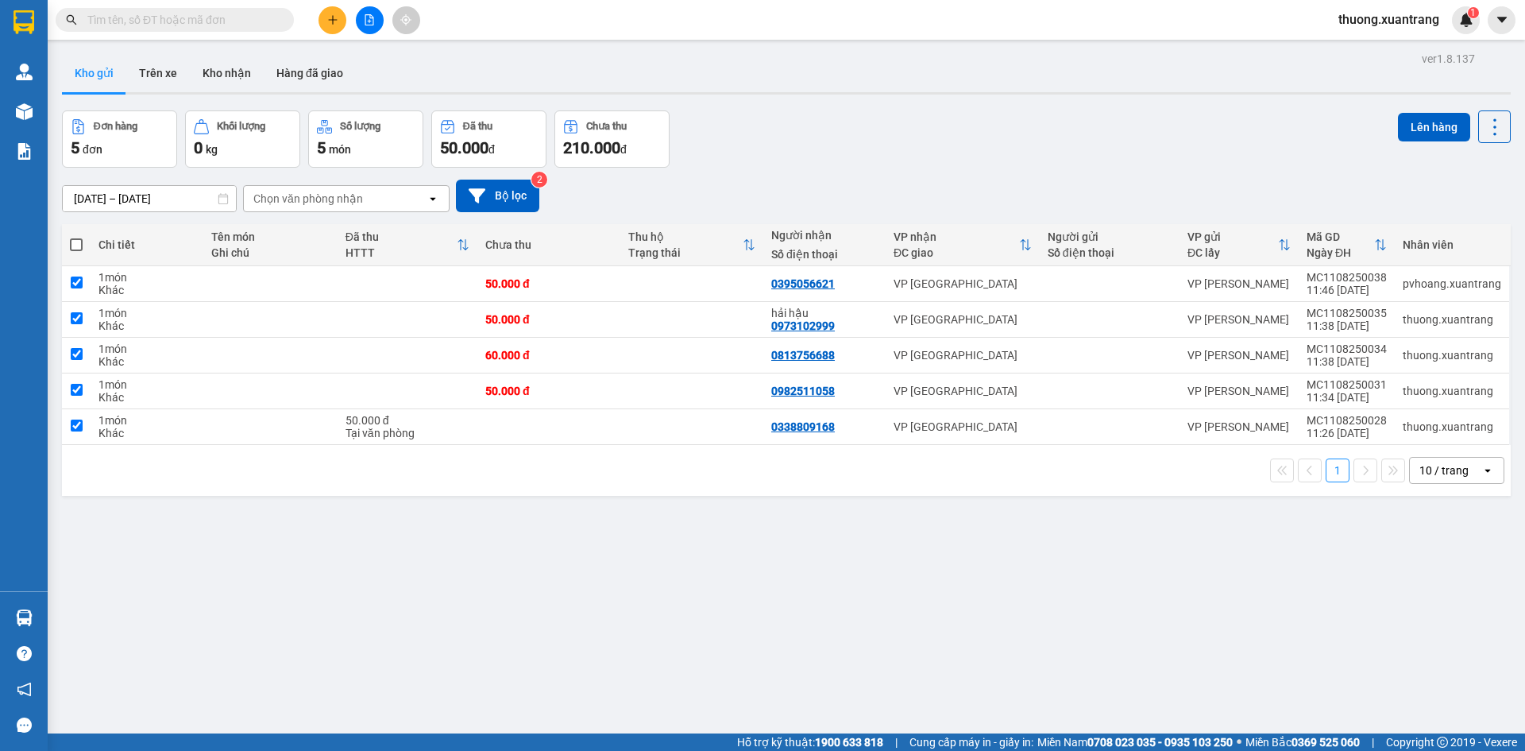
checkbox input "true"
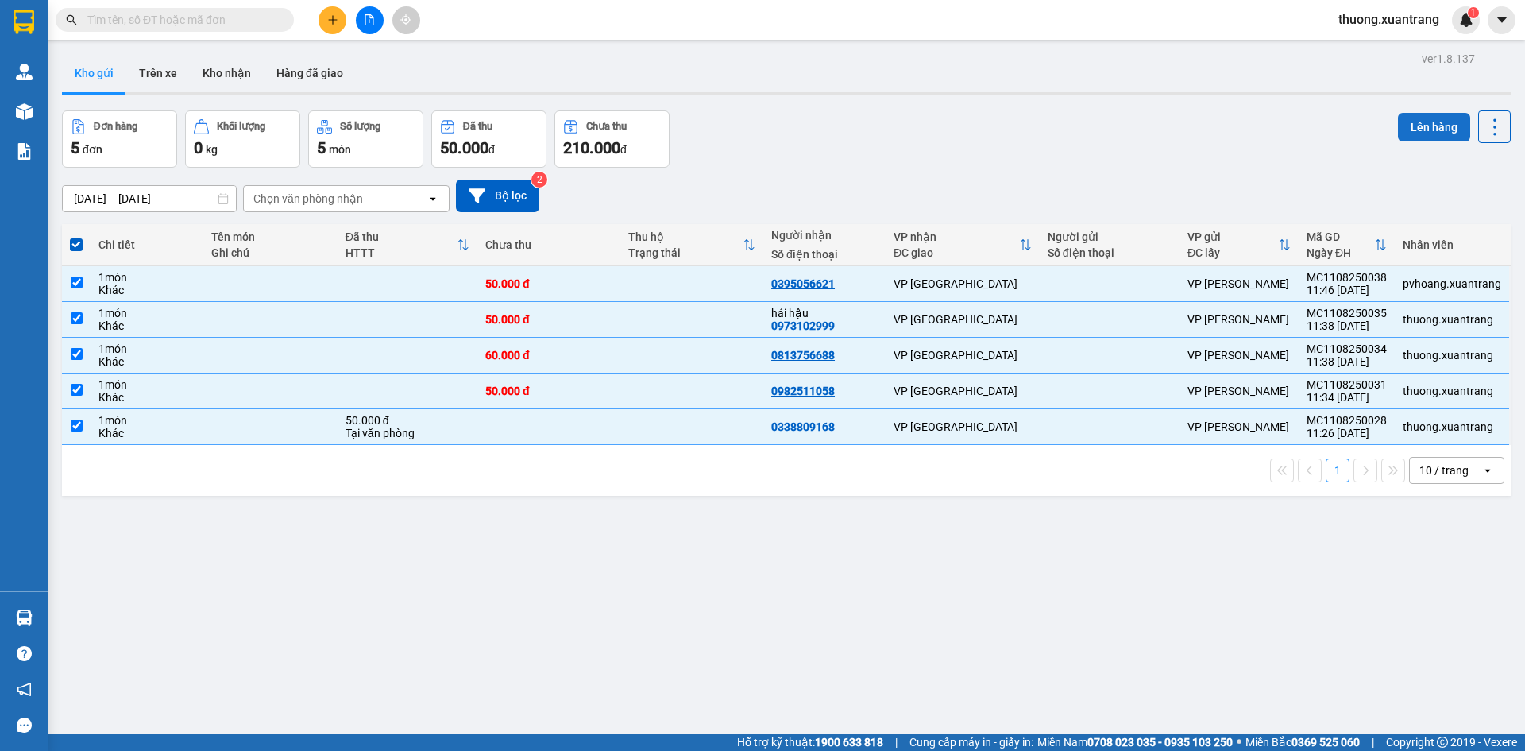
click at [1423, 127] on button "Lên hàng" at bounding box center [1434, 127] width 72 height 29
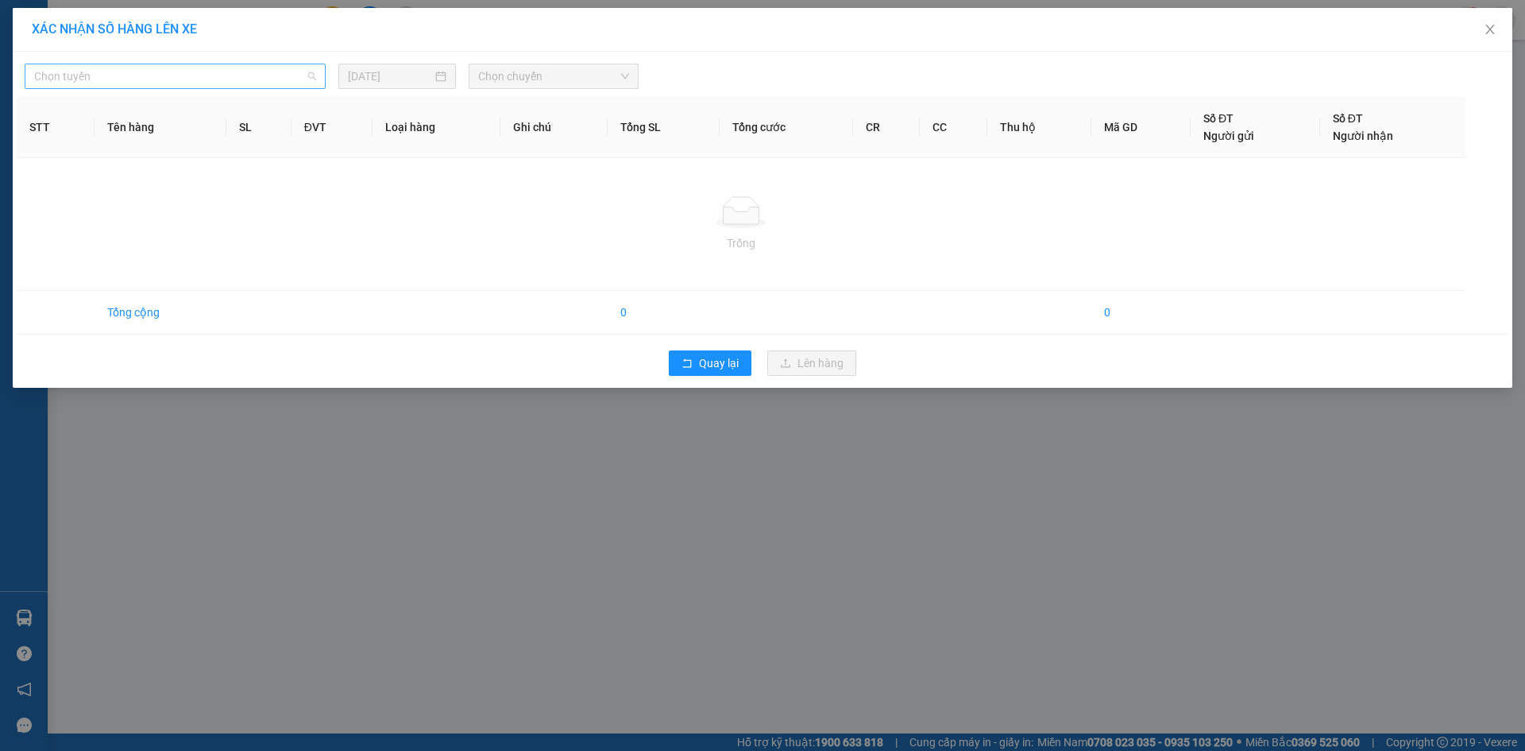
click at [217, 68] on span "Chọn tuyến" at bounding box center [175, 76] width 282 height 24
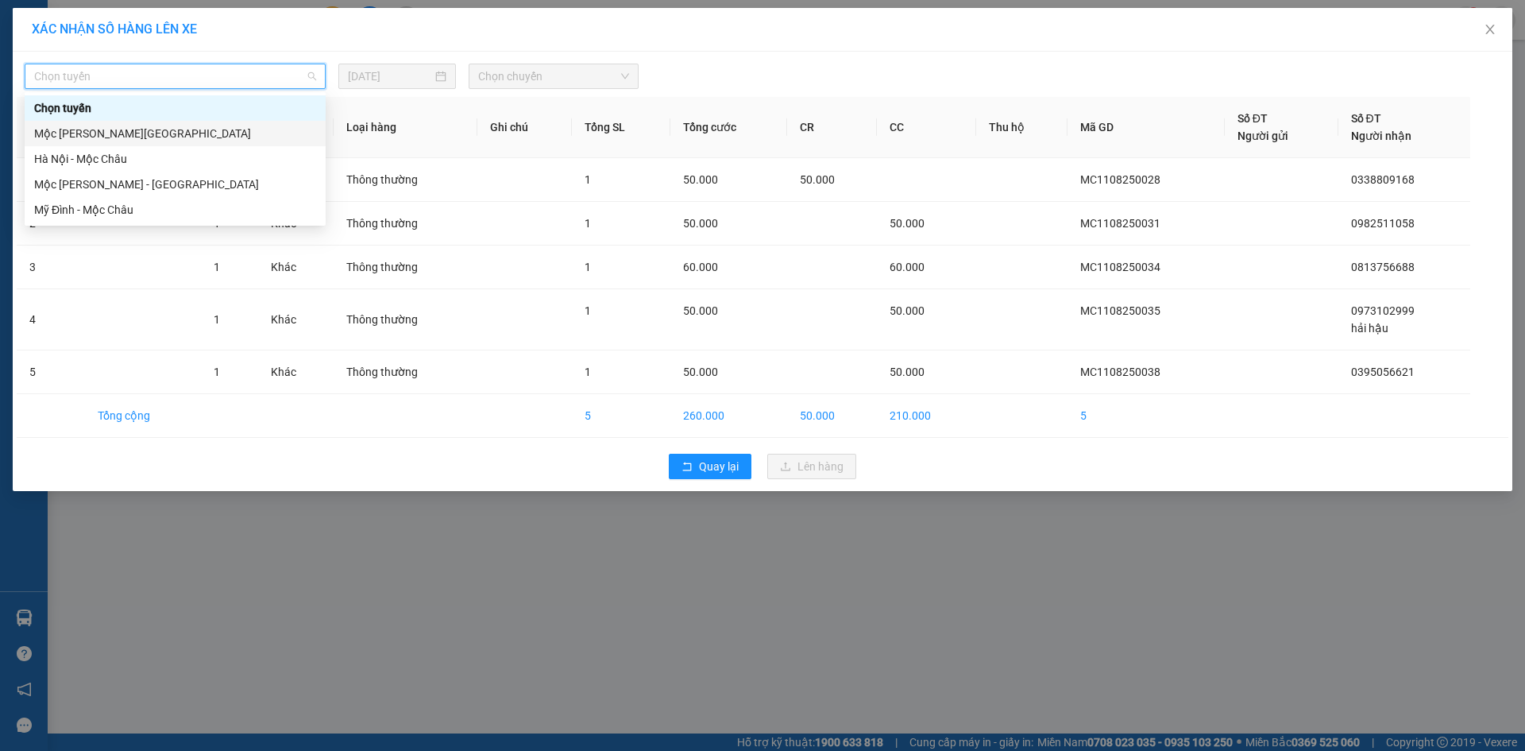
click at [171, 134] on div "Mộc [PERSON_NAME][GEOGRAPHIC_DATA]" at bounding box center [175, 133] width 282 height 17
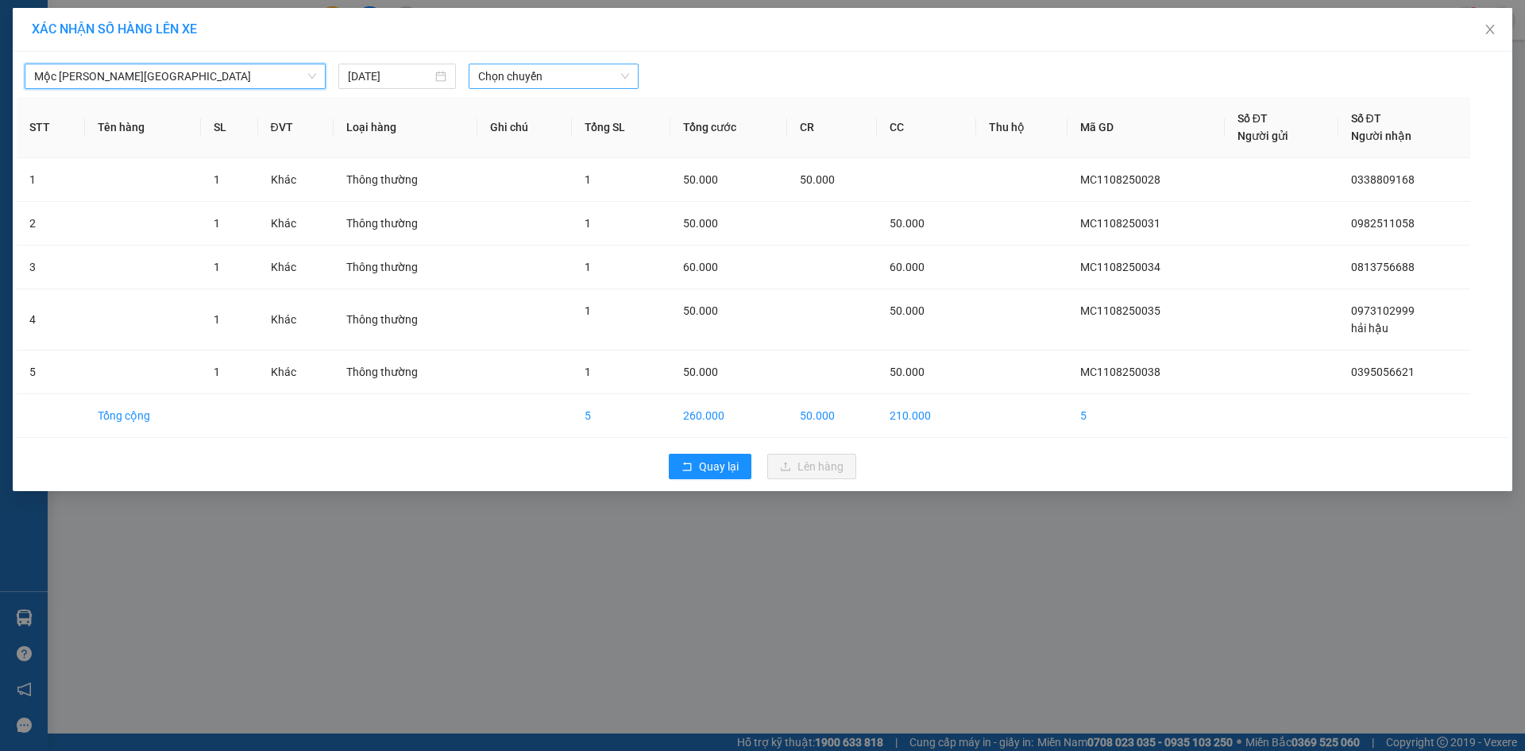
click at [504, 82] on span "Chọn chuyến" at bounding box center [553, 76] width 151 height 24
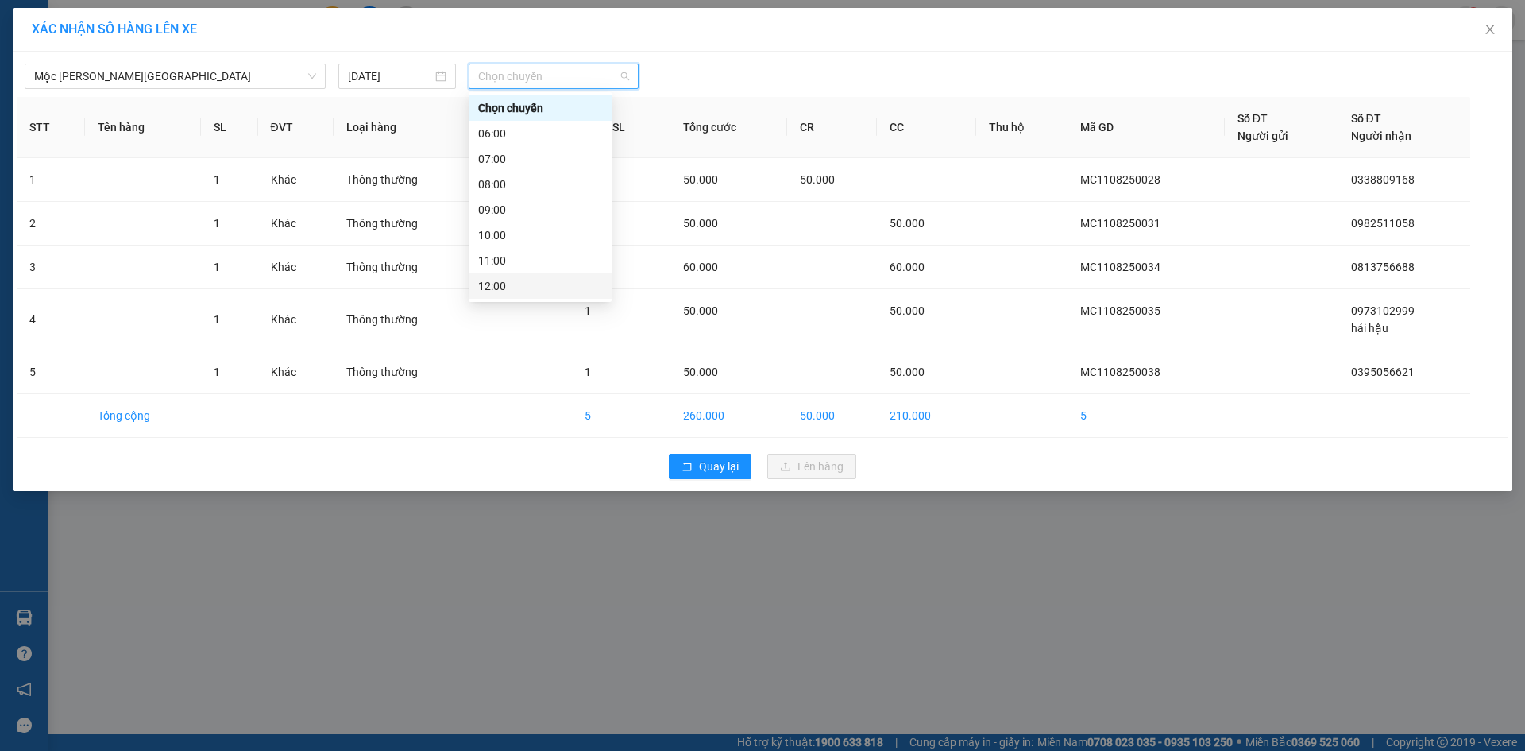
click at [516, 274] on div "12:00" at bounding box center [540, 285] width 143 height 25
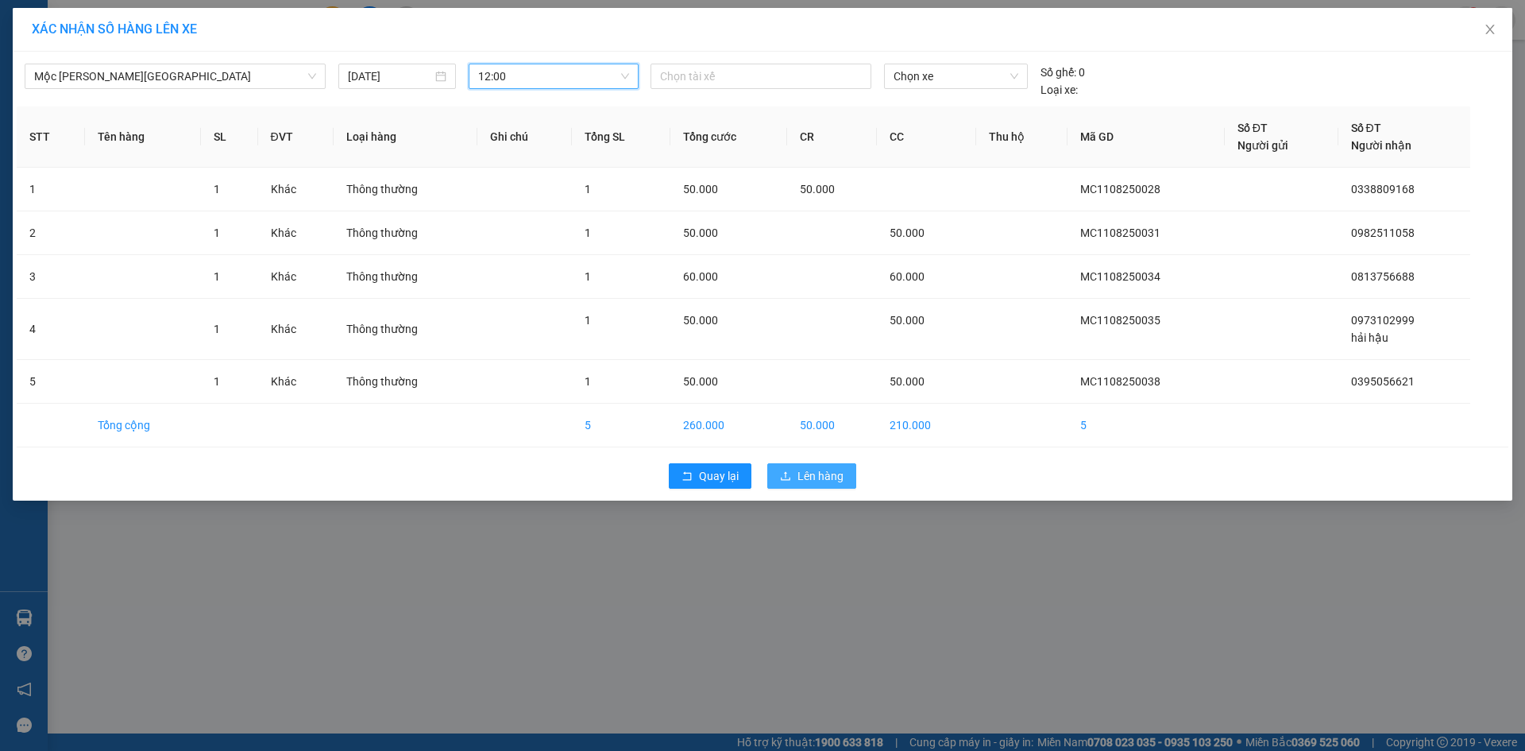
click at [843, 475] on span "Lên hàng" at bounding box center [821, 475] width 46 height 17
